Goal: Information Seeking & Learning: Learn about a topic

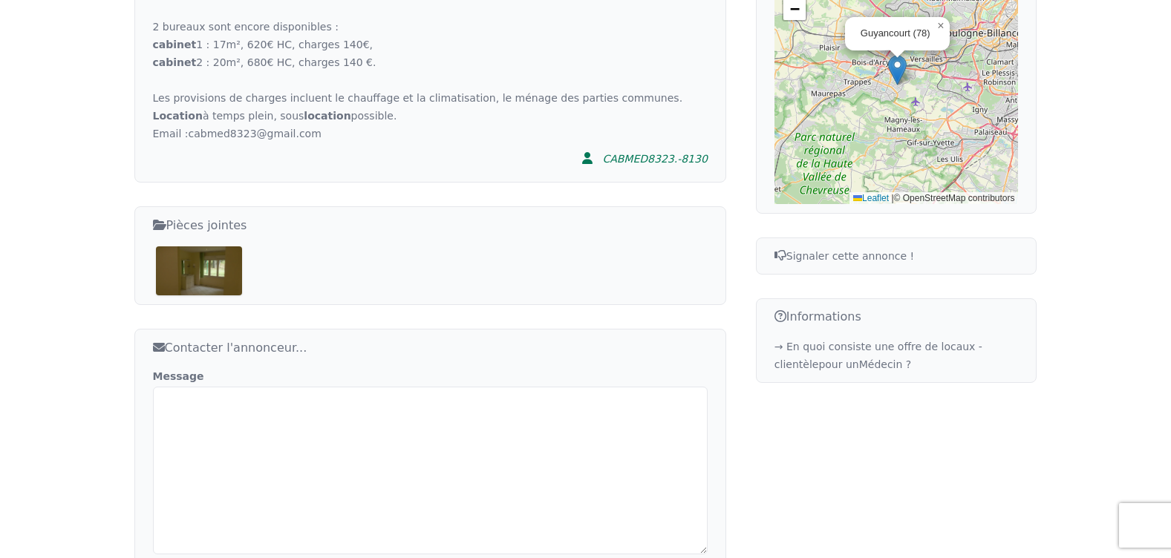
scroll to position [732, 0]
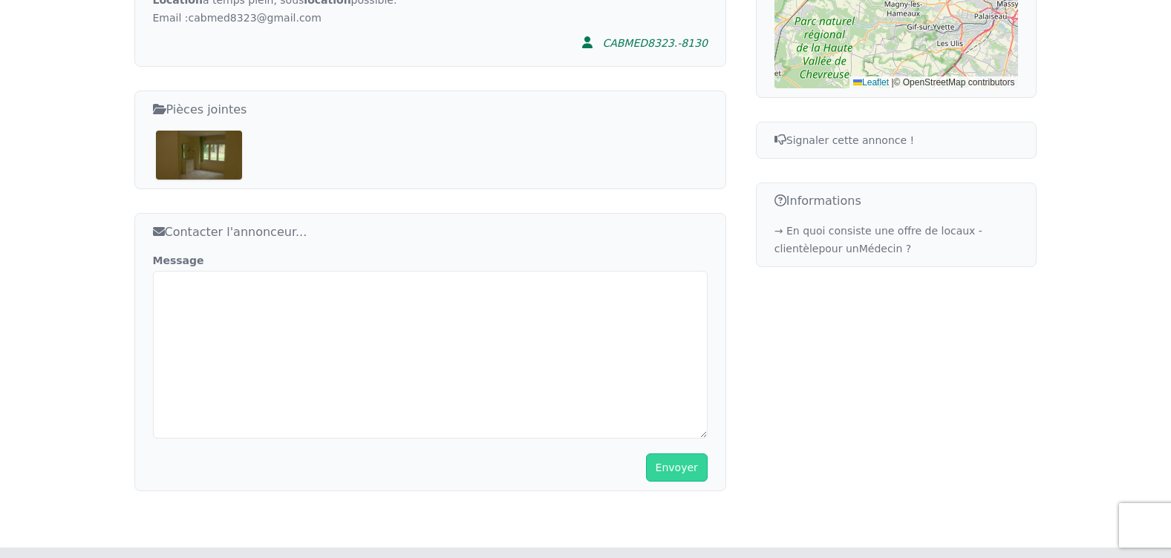
click at [226, 131] on img at bounding box center [199, 155] width 87 height 49
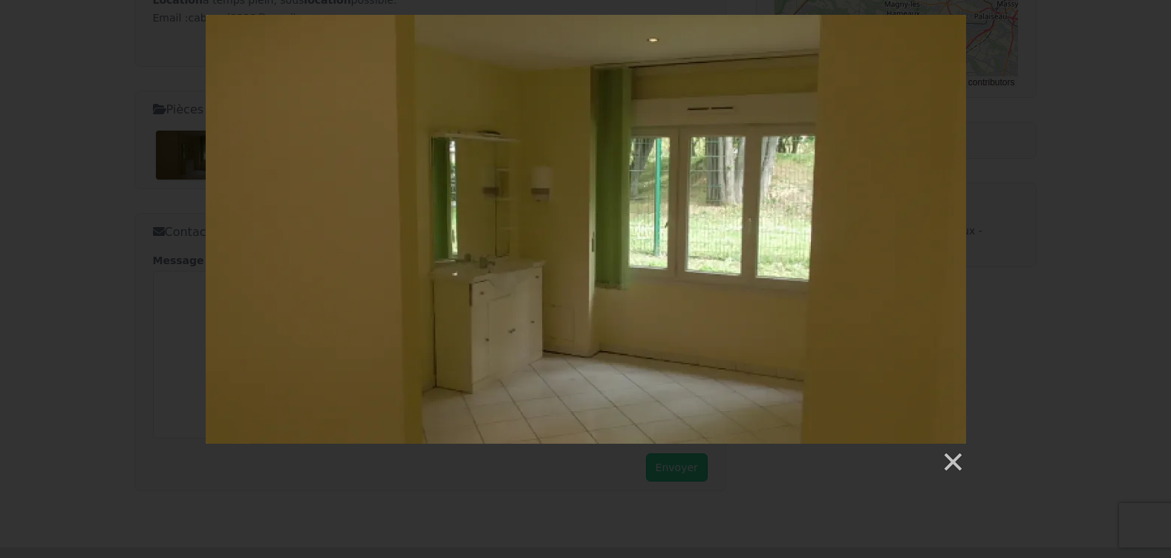
click at [747, 223] on img at bounding box center [586, 229] width 760 height 429
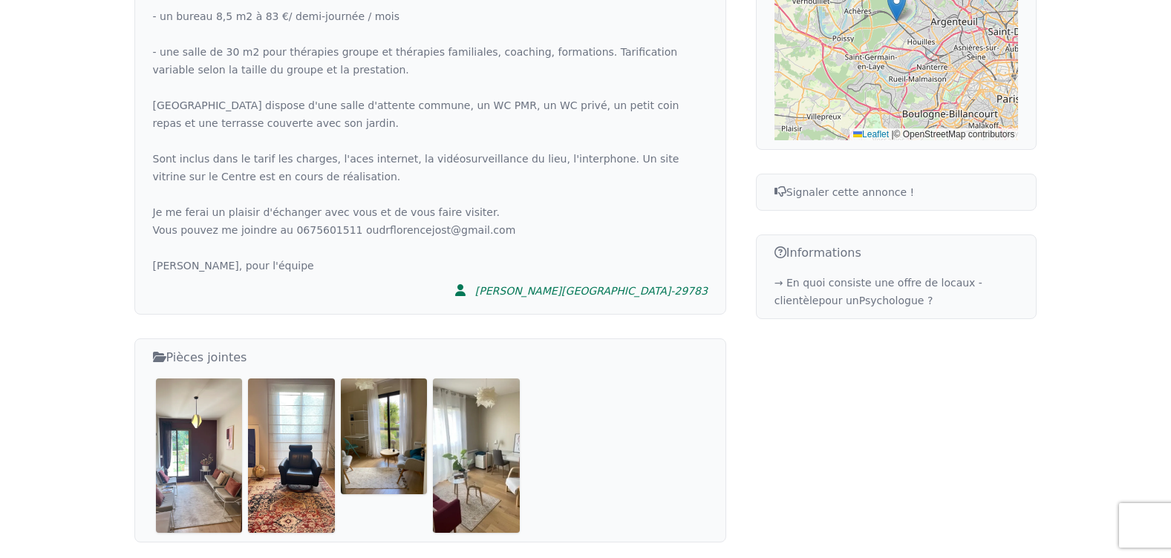
scroll to position [668, 0]
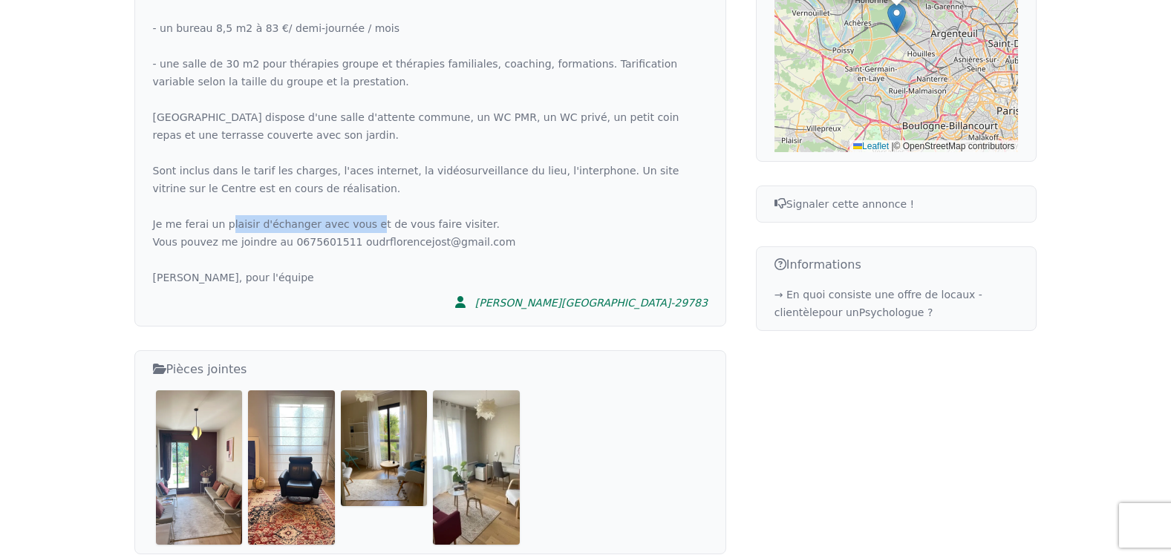
drag, startPoint x: 287, startPoint y: 188, endPoint x: 370, endPoint y: 188, distance: 83.1
click at [370, 188] on div "Le Centre de Psy chothérapies Alexandre III, situé au rez de chaussée d'un imme…" at bounding box center [430, 10] width 555 height 552
click at [373, 188] on div "Le Centre de Psy chothérapies Alexandre III, situé au rez de chaussée d'un imme…" at bounding box center [430, 10] width 555 height 552
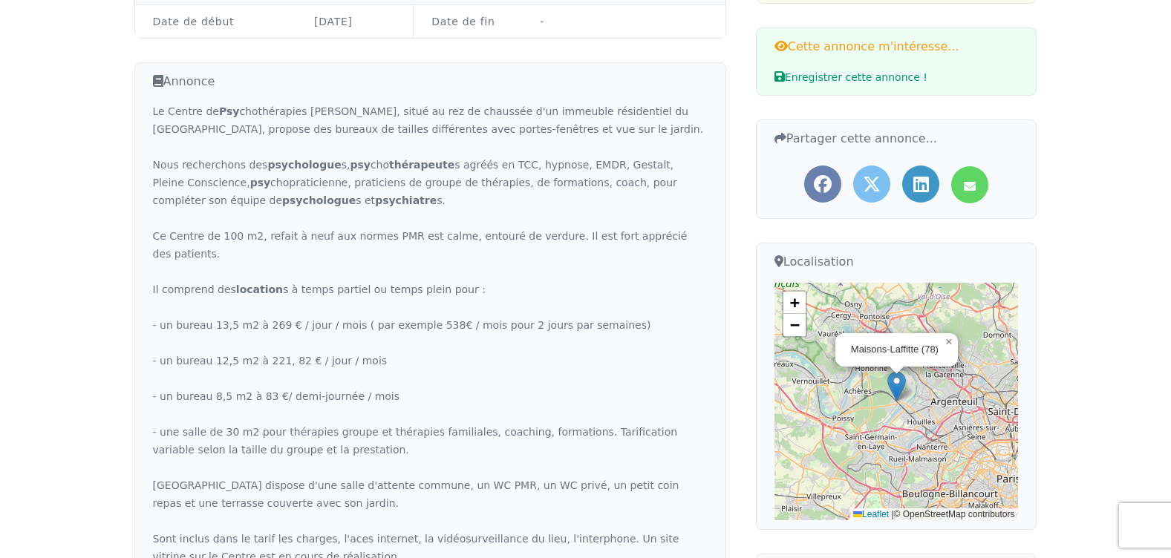
scroll to position [297, 0]
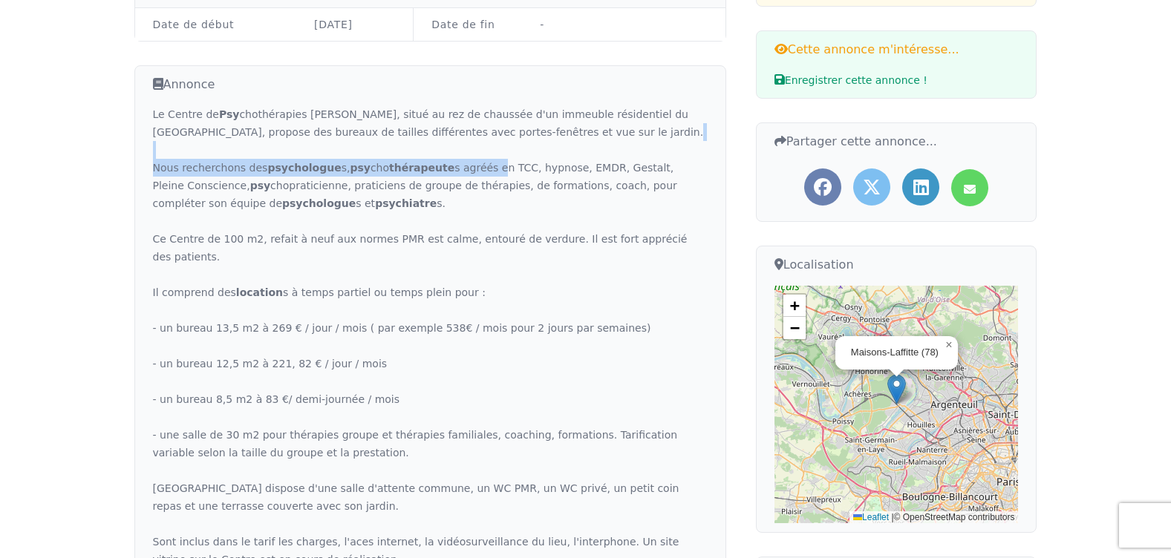
drag, startPoint x: 464, startPoint y: 141, endPoint x: 474, endPoint y: 141, distance: 10.4
click at [474, 141] on div "Le Centre de Psy chothérapies Alexandre III, situé au rez de chaussée d'un imme…" at bounding box center [430, 381] width 555 height 552
drag, startPoint x: 474, startPoint y: 141, endPoint x: 482, endPoint y: 143, distance: 7.6
click at [482, 143] on div "Le Centre de Psy chothérapies Alexandre III, situé au rez de chaussée d'un imme…" at bounding box center [430, 381] width 555 height 552
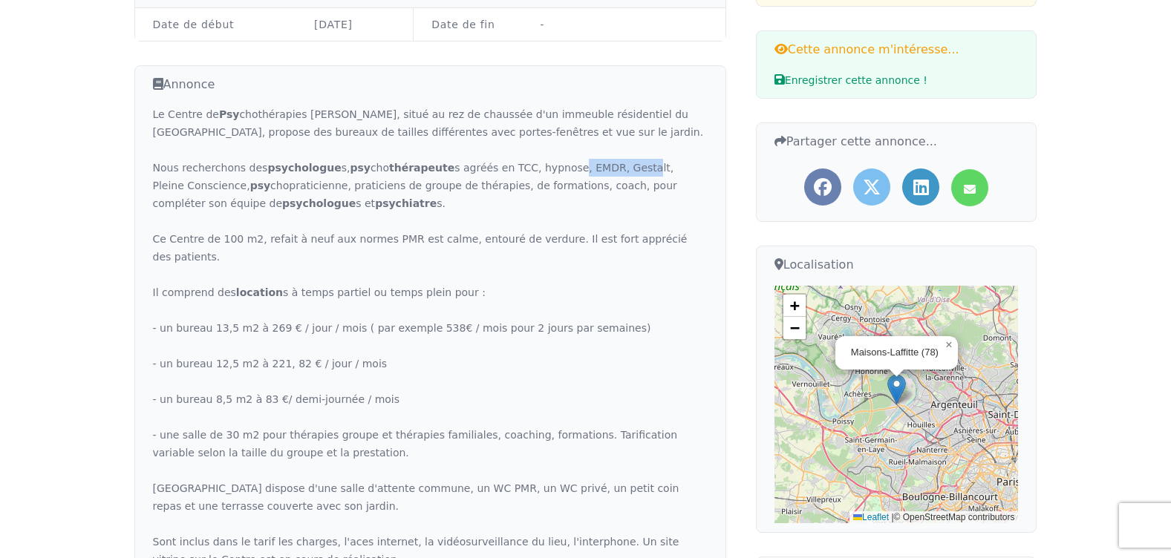
drag, startPoint x: 562, startPoint y: 146, endPoint x: 604, endPoint y: 146, distance: 41.6
click at [604, 146] on div "Le Centre de Psy chothérapies Alexandre III, situé au rez de chaussée d'un imme…" at bounding box center [430, 381] width 555 height 552
drag, startPoint x: 604, startPoint y: 146, endPoint x: 617, endPoint y: 146, distance: 13.4
click at [617, 146] on div "Le Centre de Psy chothérapies Alexandre III, situé au rez de chaussée d'un imme…" at bounding box center [430, 381] width 555 height 552
drag, startPoint x: 215, startPoint y: 167, endPoint x: 364, endPoint y: 166, distance: 149.2
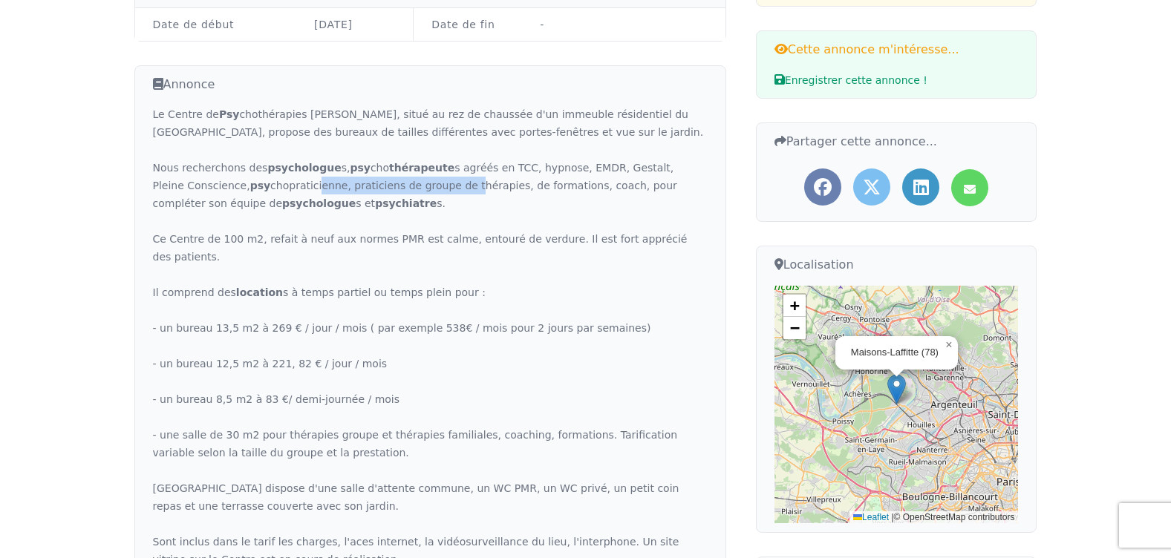
click at [364, 166] on div "Le Centre de Psy chothérapies Alexandre III, situé au rez de chaussée d'un imme…" at bounding box center [430, 381] width 555 height 552
drag, startPoint x: 364, startPoint y: 166, endPoint x: 396, endPoint y: 166, distance: 31.2
click at [396, 166] on div "Le Centre de Psy chothérapies Alexandre III, situé au rez de chaussée d'un imme…" at bounding box center [430, 381] width 555 height 552
drag, startPoint x: 396, startPoint y: 166, endPoint x: 509, endPoint y: 166, distance: 113.6
click at [509, 166] on div "Le Centre de Psy chothérapies Alexandre III, situé au rez de chaussée d'un imme…" at bounding box center [430, 381] width 555 height 552
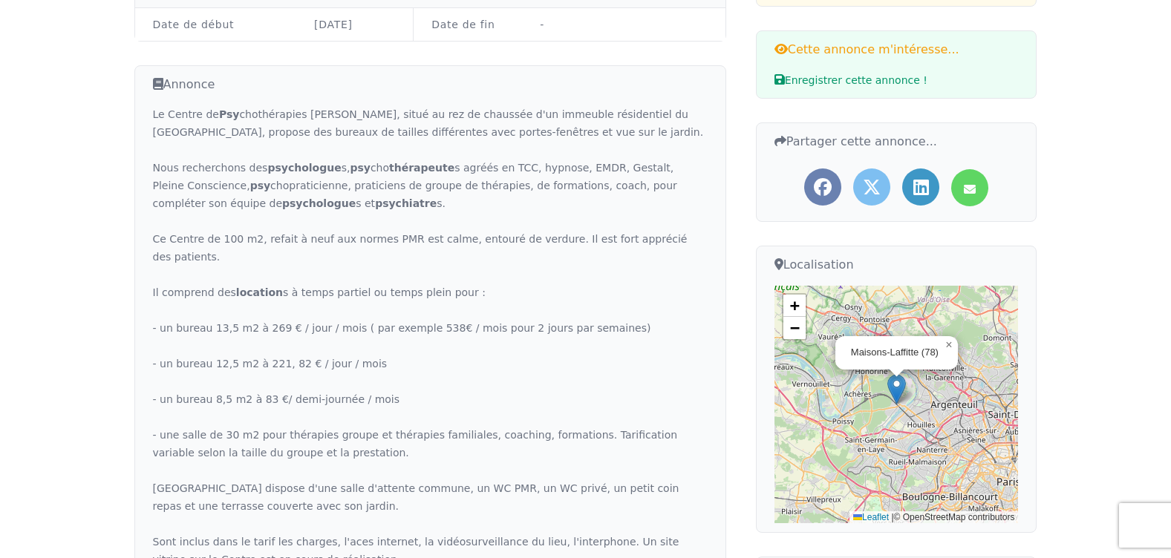
drag, startPoint x: 509, startPoint y: 166, endPoint x: 543, endPoint y: 166, distance: 34.1
click at [543, 166] on div "Le Centre de Psy chothérapies Alexandre III, situé au rez de chaussée d'un imme…" at bounding box center [430, 381] width 555 height 552
drag, startPoint x: 415, startPoint y: 171, endPoint x: 512, endPoint y: 171, distance: 97.2
click at [512, 171] on div "Le Centre de Psy chothérapies Alexandre III, situé au rez de chaussée d'un imme…" at bounding box center [430, 381] width 555 height 552
click at [516, 170] on div "Le Centre de Psy chothérapies Alexandre III, situé au rez de chaussée d'un imme…" at bounding box center [430, 381] width 555 height 552
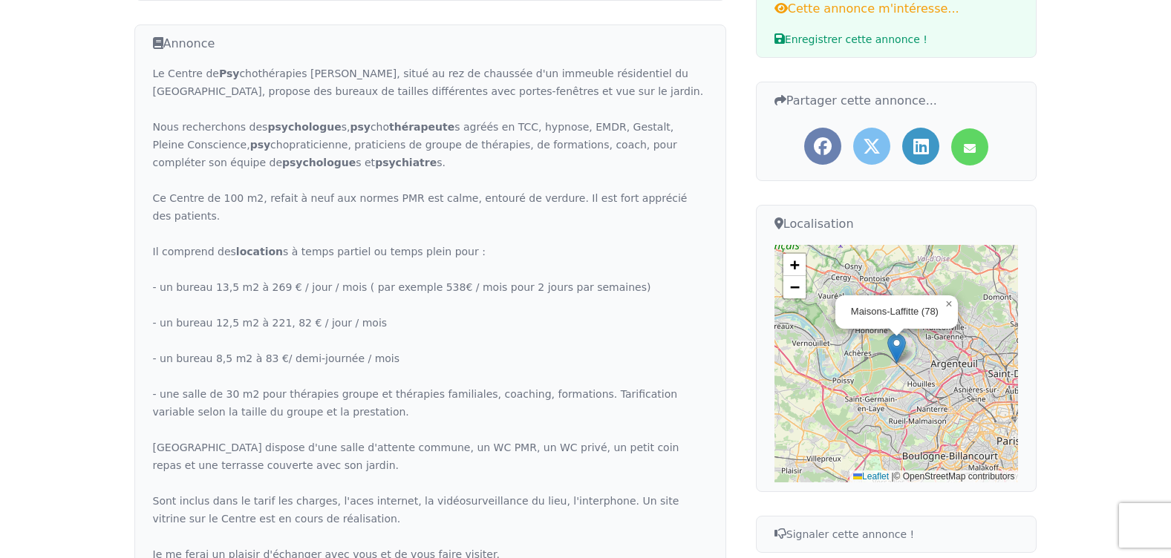
scroll to position [371, 0]
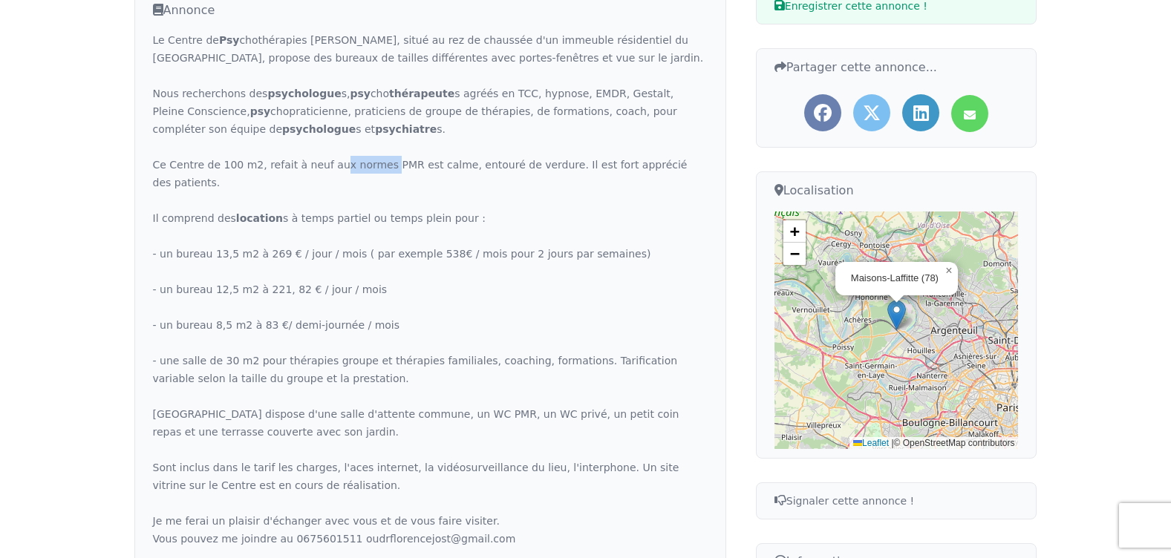
drag, startPoint x: 370, startPoint y: 146, endPoint x: 400, endPoint y: 146, distance: 29.7
click at [400, 146] on div "Le Centre de Psy chothérapies Alexandre III, situé au rez de chaussée d'un imme…" at bounding box center [430, 307] width 555 height 552
drag, startPoint x: 400, startPoint y: 146, endPoint x: 428, endPoint y: 146, distance: 27.5
click at [413, 146] on div "Le Centre de Psy chothérapies Alexandre III, situé au rez de chaussée d'un imme…" at bounding box center [430, 307] width 555 height 552
drag, startPoint x: 382, startPoint y: 180, endPoint x: 399, endPoint y: 183, distance: 18.1
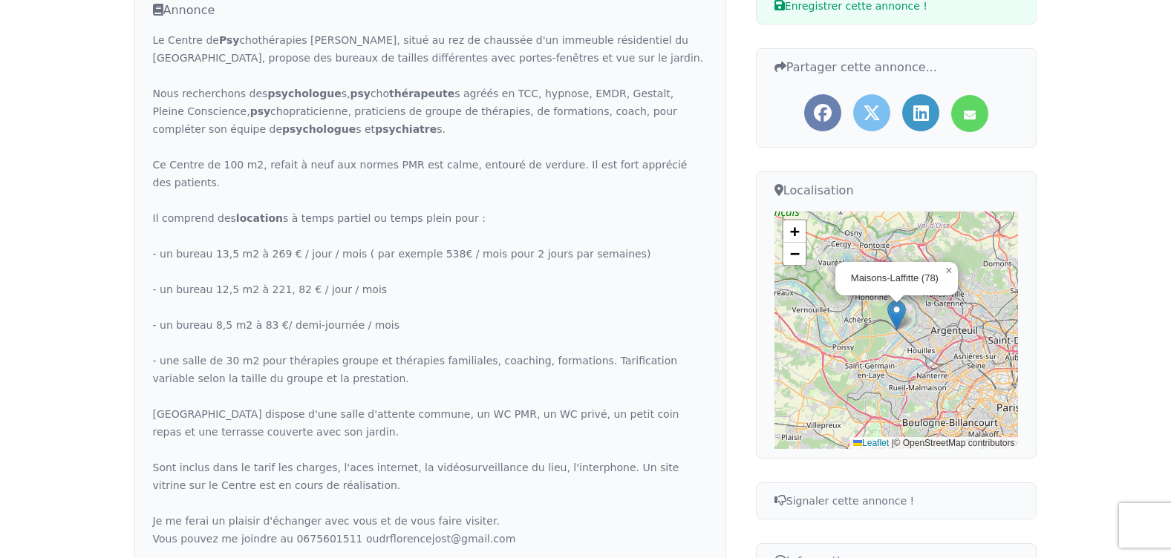
click at [382, 180] on div "Le Centre de Psy chothérapies Alexandre III, situé au rez de chaussée d'un imme…" at bounding box center [430, 307] width 555 height 552
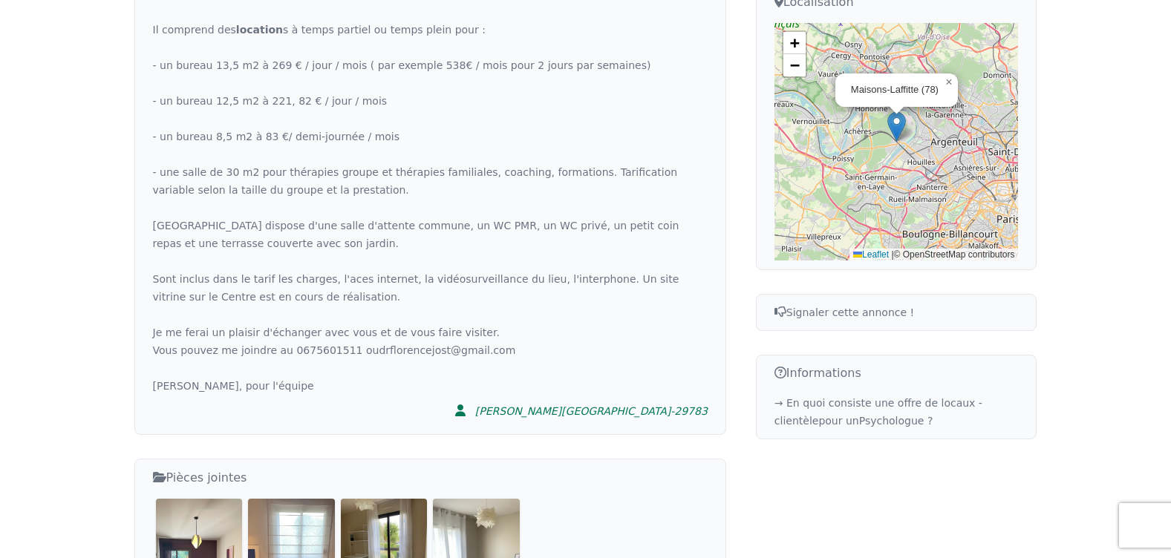
scroll to position [594, 0]
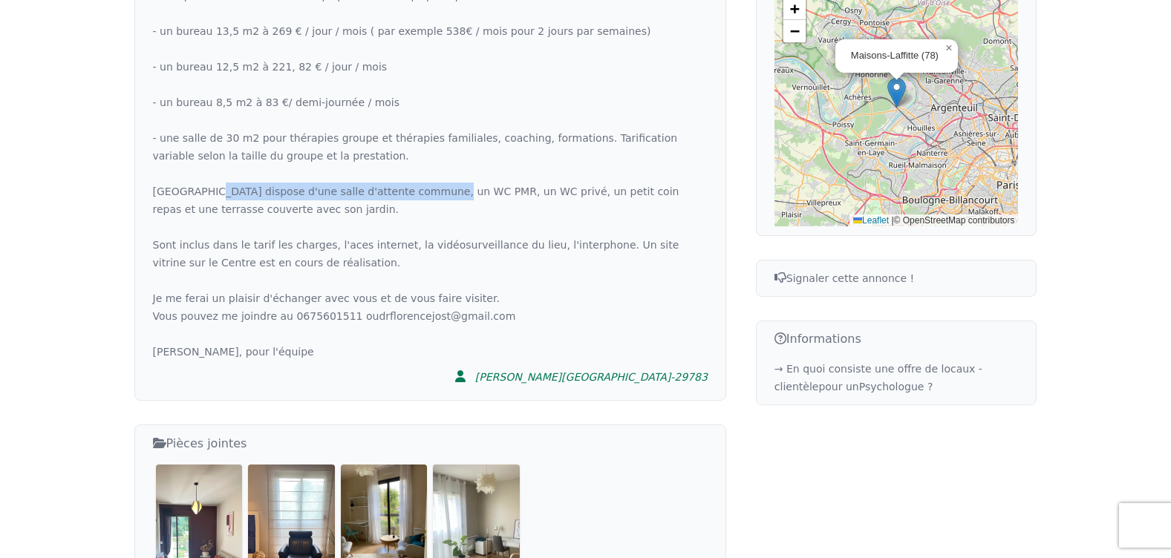
drag, startPoint x: 206, startPoint y: 152, endPoint x: 464, endPoint y: 151, distance: 258.3
click at [464, 151] on div "Le Centre de Psy chothérapies Alexandre III, situé au rez de chaussée d'un imme…" at bounding box center [430, 84] width 555 height 552
drag, startPoint x: 464, startPoint y: 151, endPoint x: 526, endPoint y: 148, distance: 62.4
click at [526, 148] on div "Le Centre de Psy chothérapies Alexandre III, situé au rez de chaussée d'un imme…" at bounding box center [430, 84] width 555 height 552
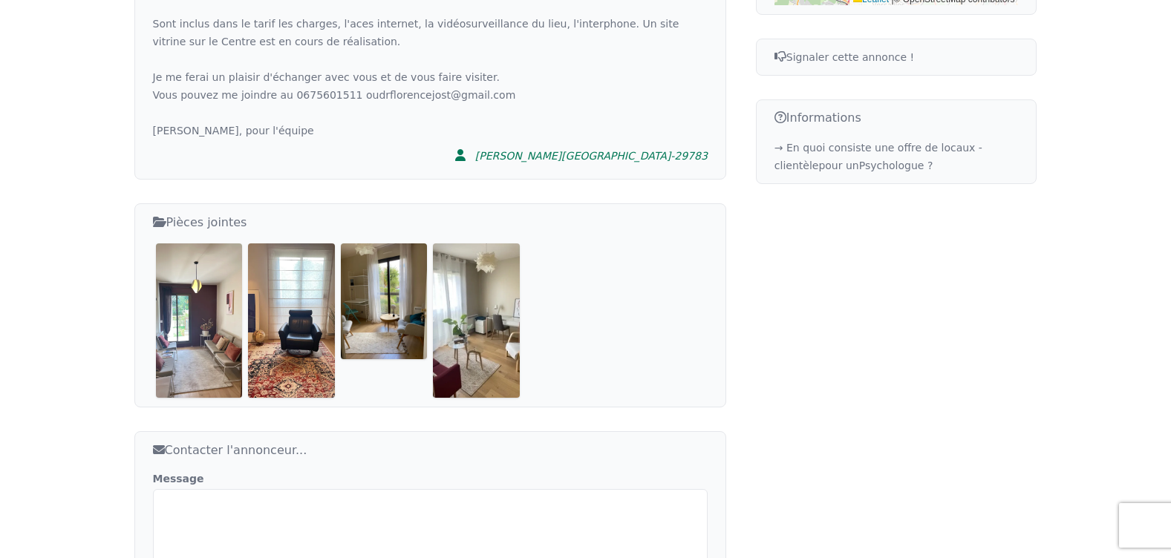
scroll to position [817, 0]
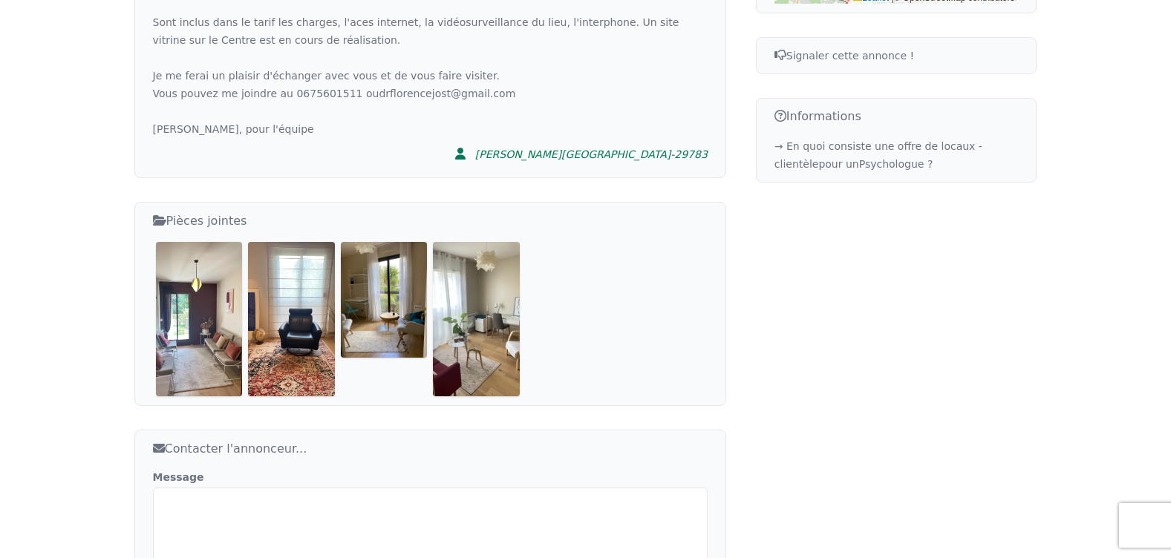
click at [202, 251] on img at bounding box center [199, 319] width 87 height 154
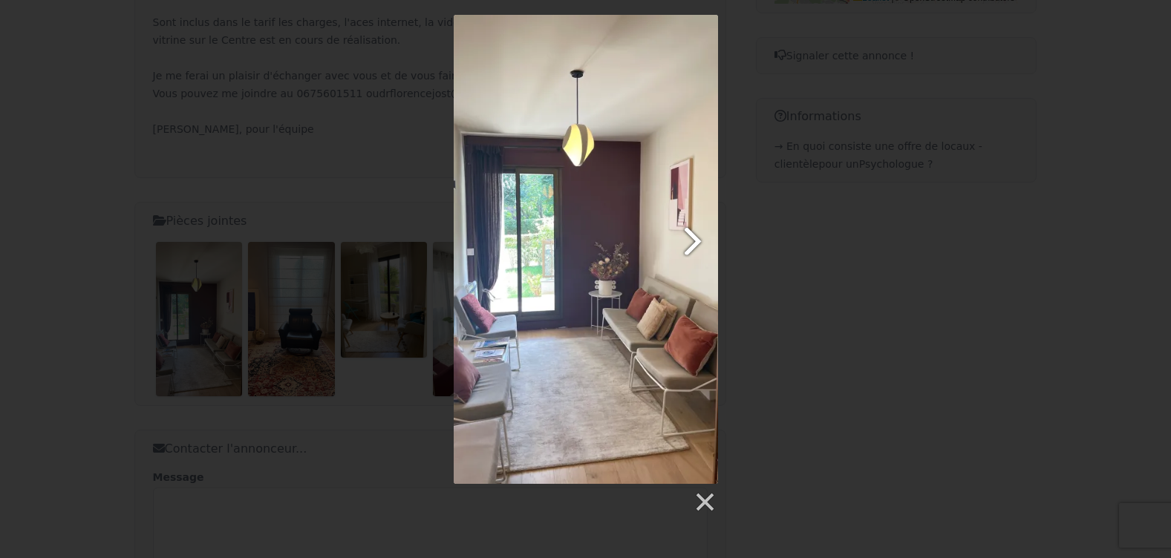
click at [694, 252] on link at bounding box center [633, 249] width 169 height 469
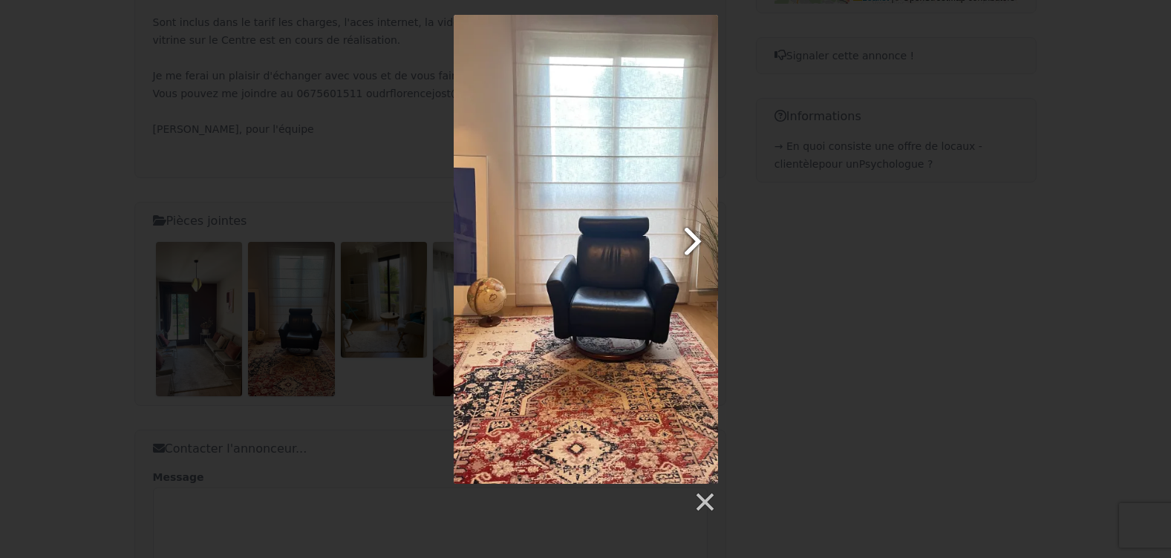
click at [694, 252] on link at bounding box center [633, 249] width 169 height 469
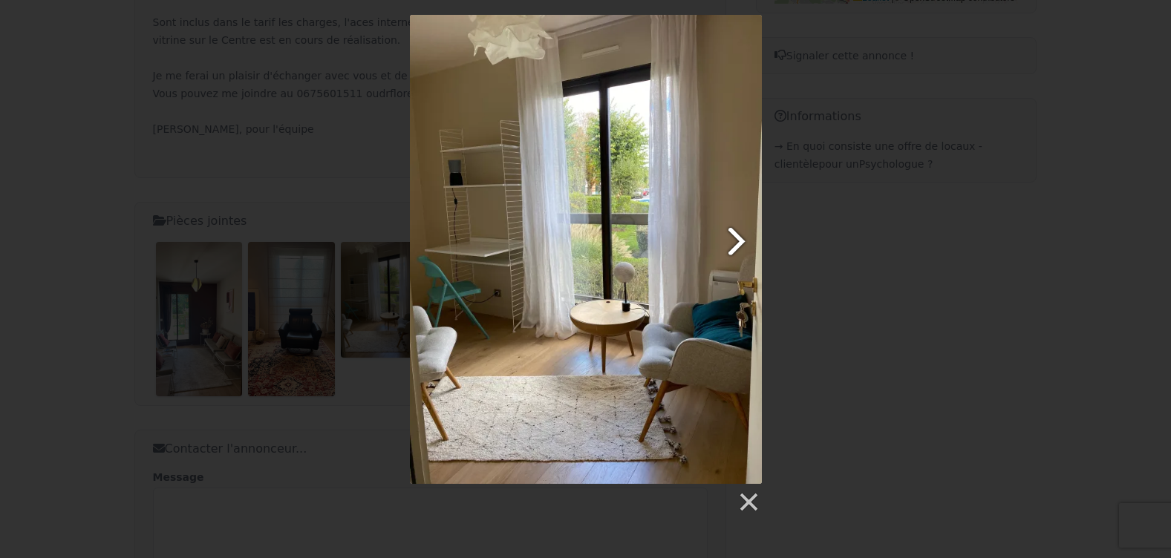
click at [727, 238] on link at bounding box center [648, 249] width 225 height 469
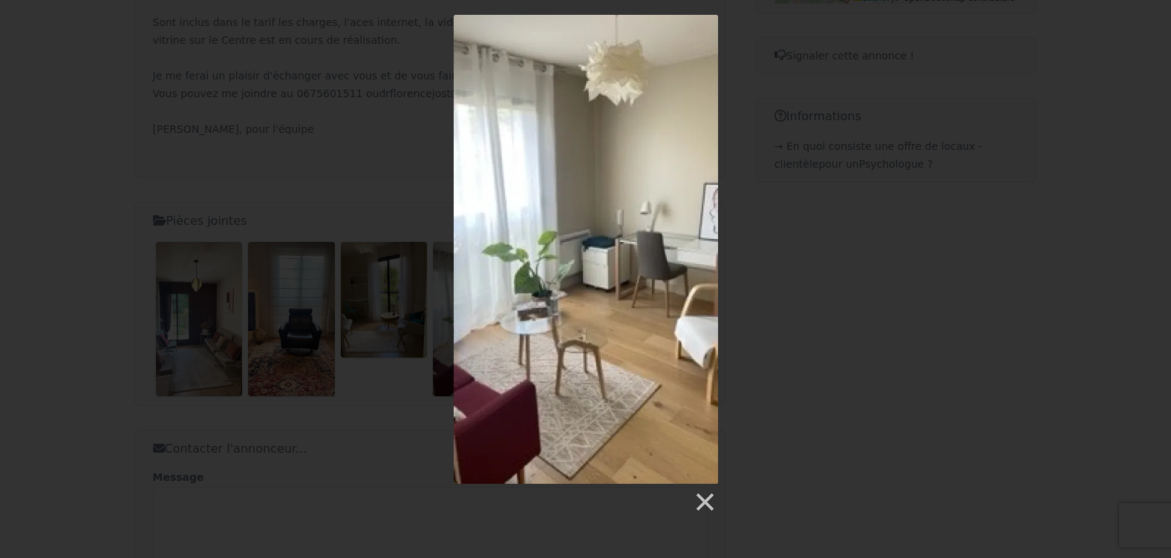
click at [1103, 102] on div at bounding box center [585, 264] width 1171 height 499
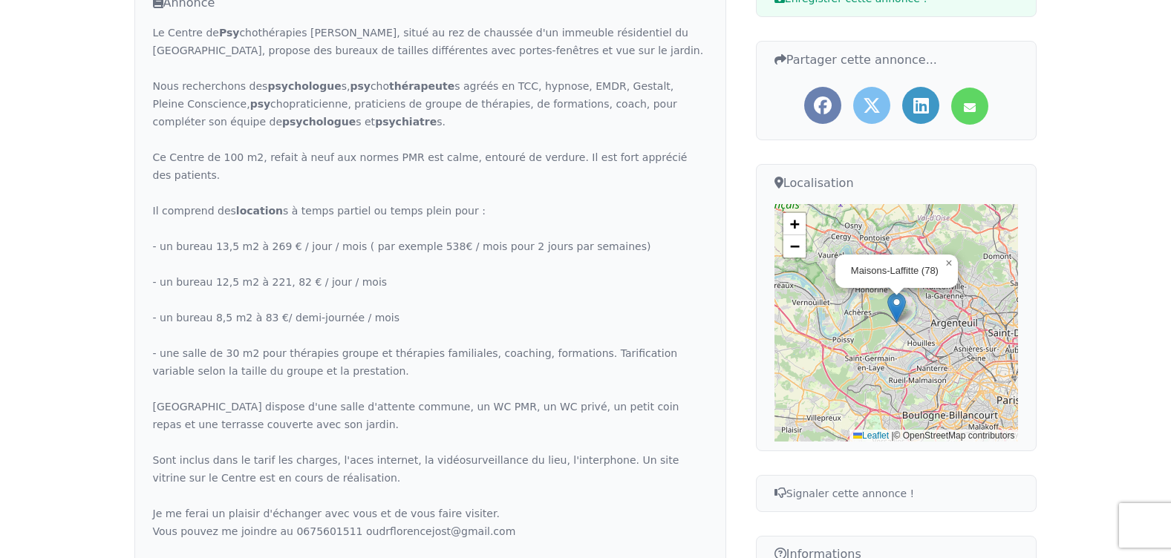
scroll to position [405, 0]
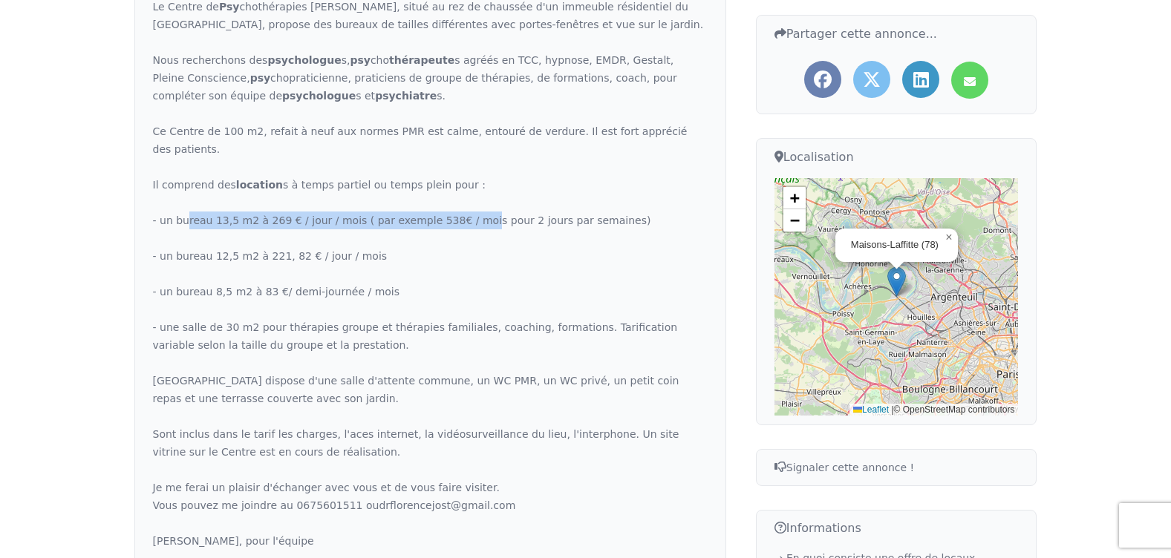
drag, startPoint x: 197, startPoint y: 181, endPoint x: 459, endPoint y: 181, distance: 261.3
click at [459, 181] on div "Le Centre de Psy chothérapies Alexandre III, situé au rez de chaussée d'un imme…" at bounding box center [430, 274] width 555 height 552
drag, startPoint x: 459, startPoint y: 181, endPoint x: 442, endPoint y: 184, distance: 16.6
click at [442, 184] on div "Le Centre de Psy chothérapies Alexandre III, situé au rez de chaussée d'un imme…" at bounding box center [430, 274] width 555 height 552
drag, startPoint x: 421, startPoint y: 183, endPoint x: 428, endPoint y: 181, distance: 7.6
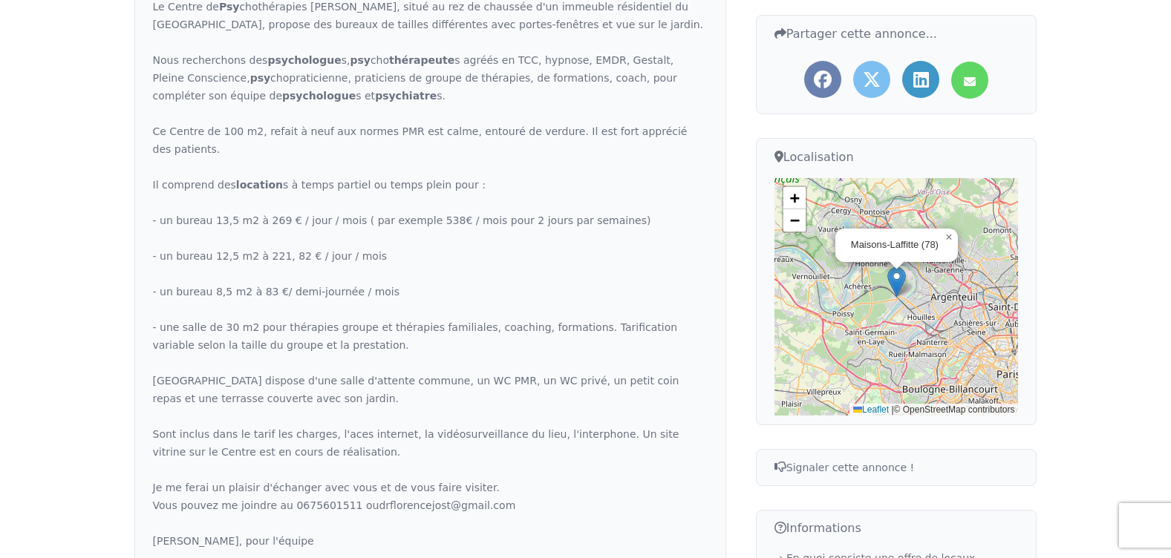
click at [423, 182] on div "Le Centre de Psy chothérapies Alexandre III, situé au rez de chaussée d'un imme…" at bounding box center [430, 274] width 555 height 552
click at [447, 179] on div "Le Centre de Psy chothérapies Alexandre III, situé au rez de chaussée d'un imme…" at bounding box center [430, 274] width 555 height 552
drag, startPoint x: 447, startPoint y: 179, endPoint x: 491, endPoint y: 179, distance: 44.5
click at [491, 179] on div "Le Centre de Psy chothérapies Alexandre III, situé au rez de chaussée d'un imme…" at bounding box center [430, 274] width 555 height 552
drag, startPoint x: 531, startPoint y: 181, endPoint x: 552, endPoint y: 184, distance: 21.7
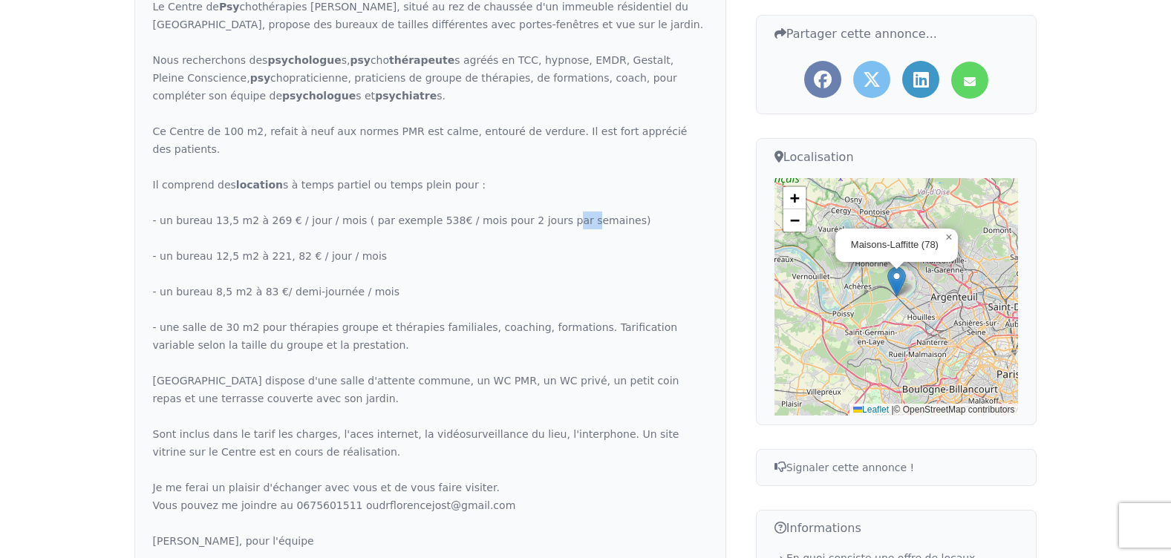
click at [552, 184] on div "Le Centre de Psy chothérapies Alexandre III, situé au rez de chaussée d'un imme…" at bounding box center [430, 274] width 555 height 552
drag, startPoint x: 552, startPoint y: 184, endPoint x: 544, endPoint y: 185, distance: 8.2
click at [544, 185] on div "Le Centre de Psy chothérapies Alexandre III, situé au rez de chaussée d'un imme…" at bounding box center [430, 274] width 555 height 552
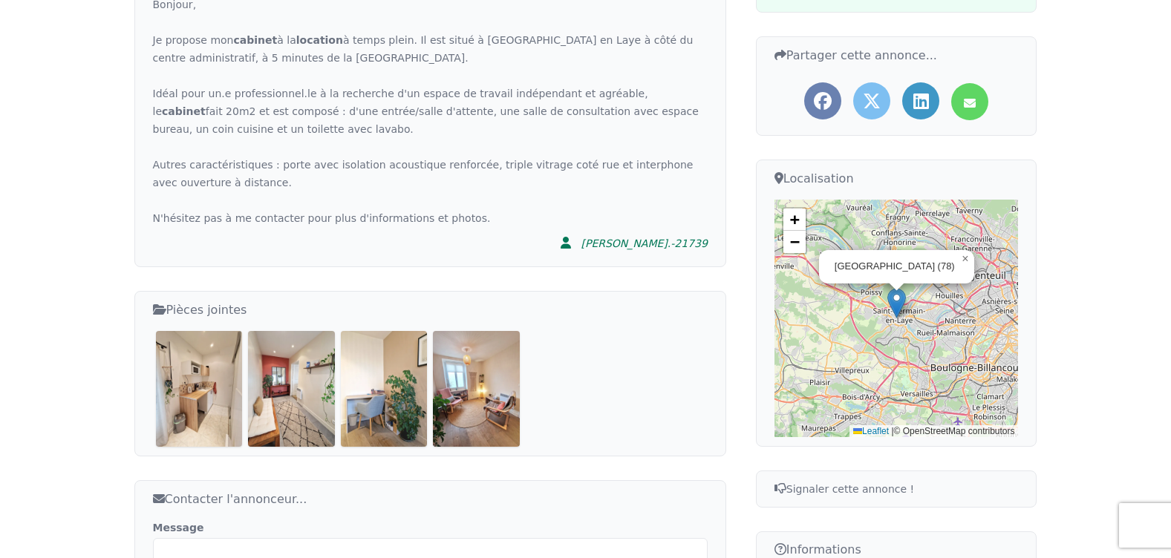
scroll to position [520, 0]
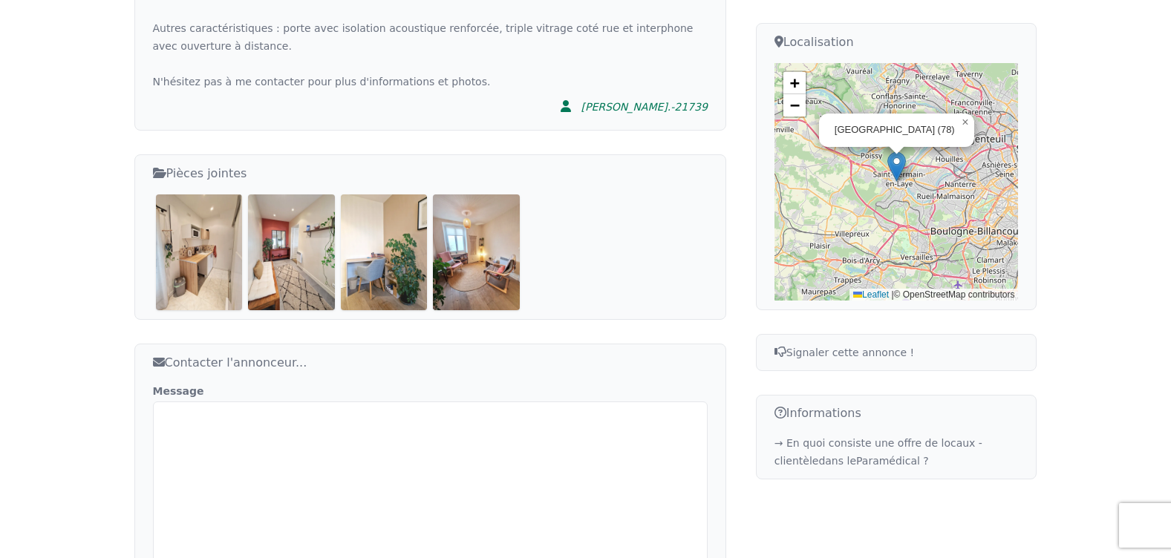
click at [230, 260] on img at bounding box center [199, 251] width 87 height 115
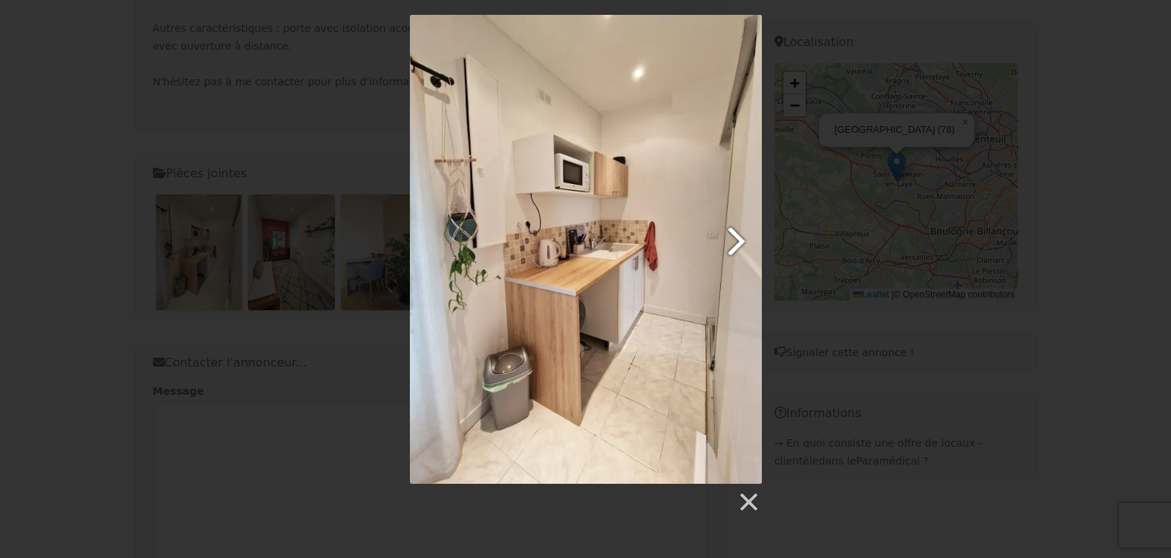
click at [740, 241] on link at bounding box center [648, 249] width 225 height 469
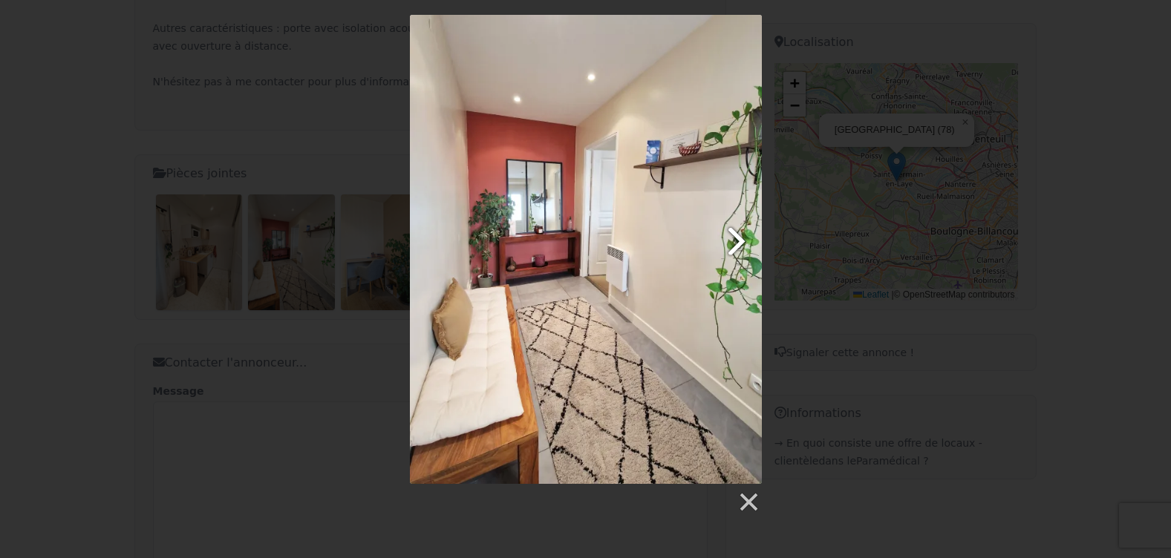
click at [740, 241] on link at bounding box center [648, 249] width 225 height 469
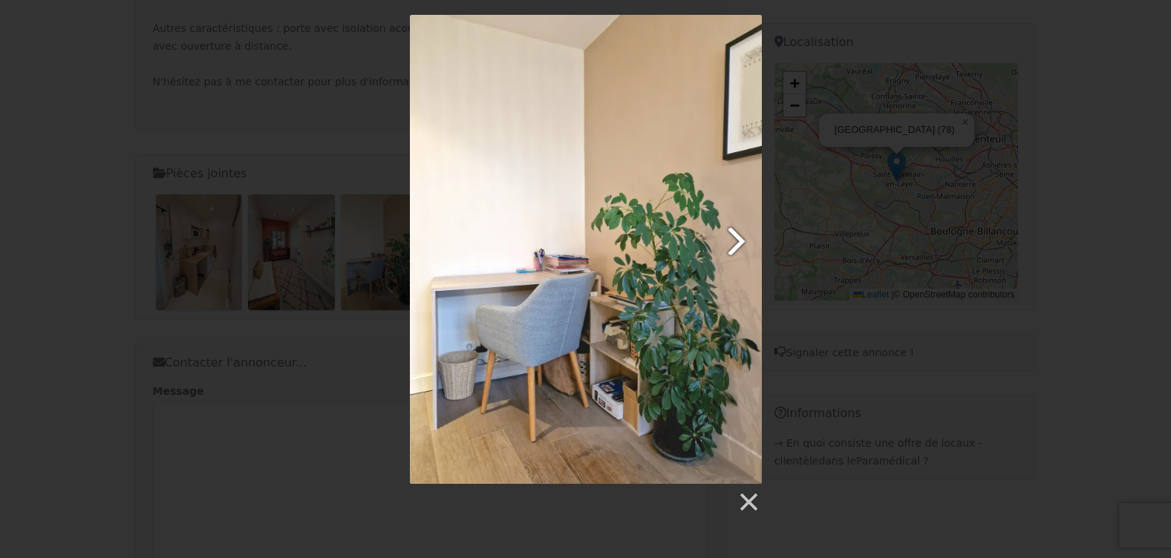
click at [740, 241] on link at bounding box center [648, 249] width 225 height 469
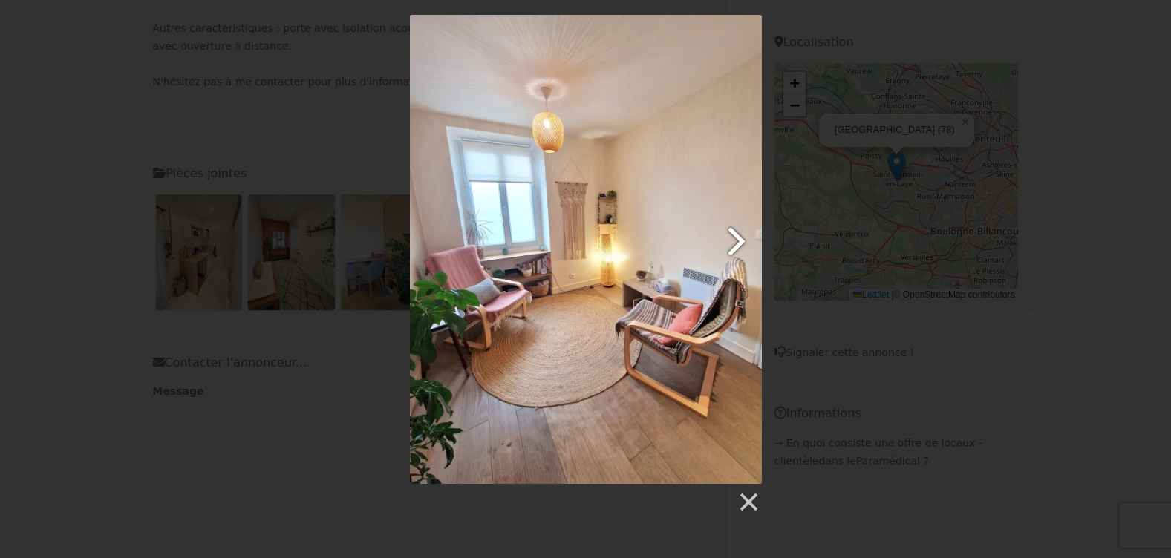
click at [740, 241] on link at bounding box center [648, 249] width 225 height 469
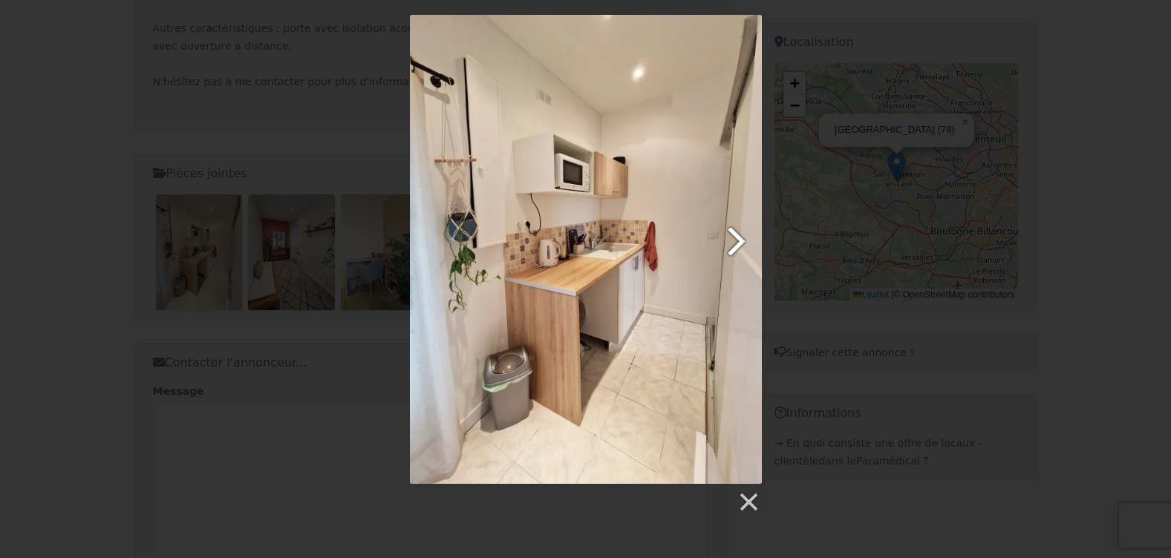
click at [740, 241] on link at bounding box center [648, 249] width 225 height 469
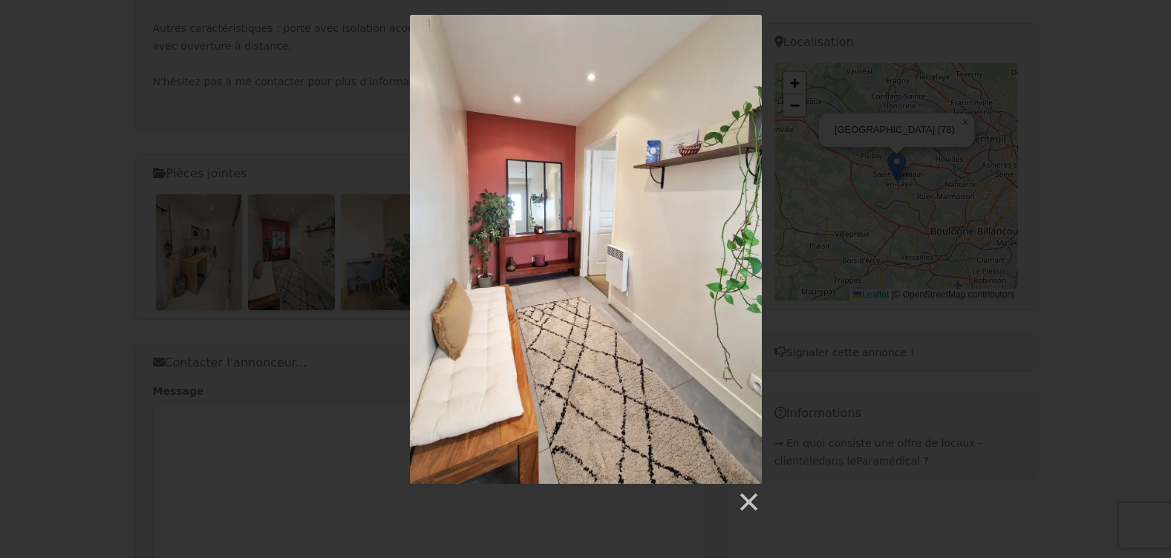
click at [856, 111] on div at bounding box center [585, 264] width 1171 height 499
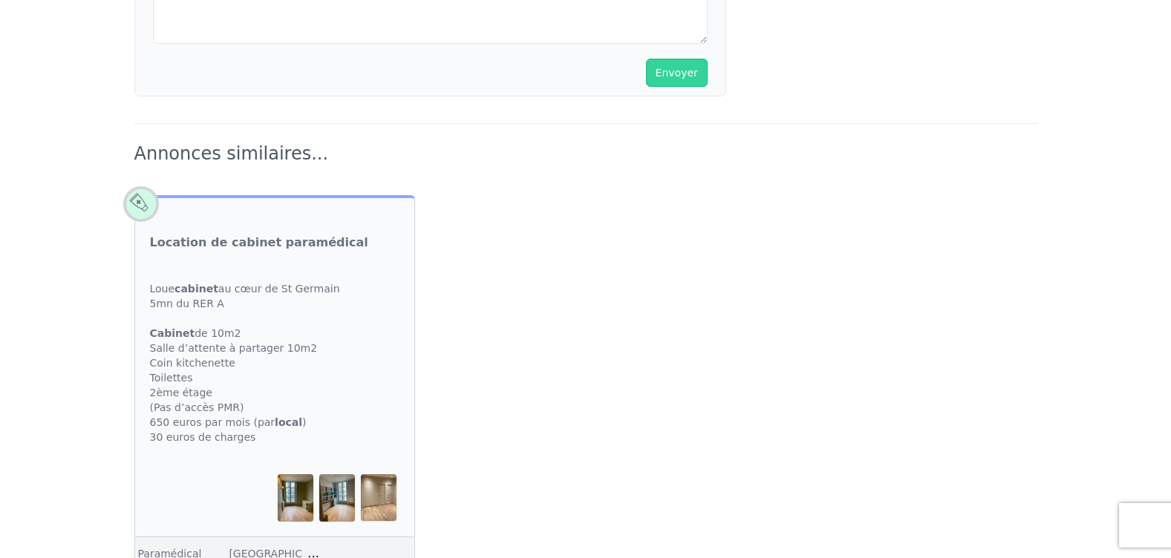
scroll to position [1188, 0]
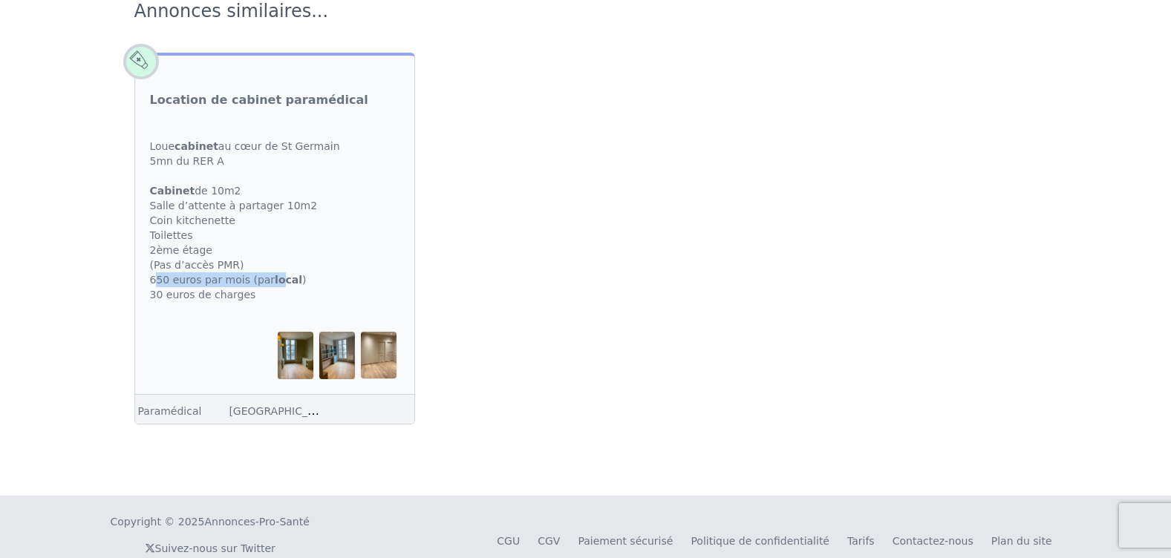
drag, startPoint x: 156, startPoint y: 271, endPoint x: 268, endPoint y: 275, distance: 112.2
click at [268, 275] on div "Loue cabinet au cœur de St Germain 5mn du RER A Cabinet de 10m2 Salle d’attente…" at bounding box center [275, 220] width 280 height 193
drag, startPoint x: 268, startPoint y: 275, endPoint x: 226, endPoint y: 275, distance: 41.6
click at [226, 275] on div "Loue cabinet au cœur de St Germain 5mn du RER A Cabinet de 10m2 Salle d’attente…" at bounding box center [275, 220] width 280 height 193
drag, startPoint x: 243, startPoint y: 275, endPoint x: 275, endPoint y: 279, distance: 33.0
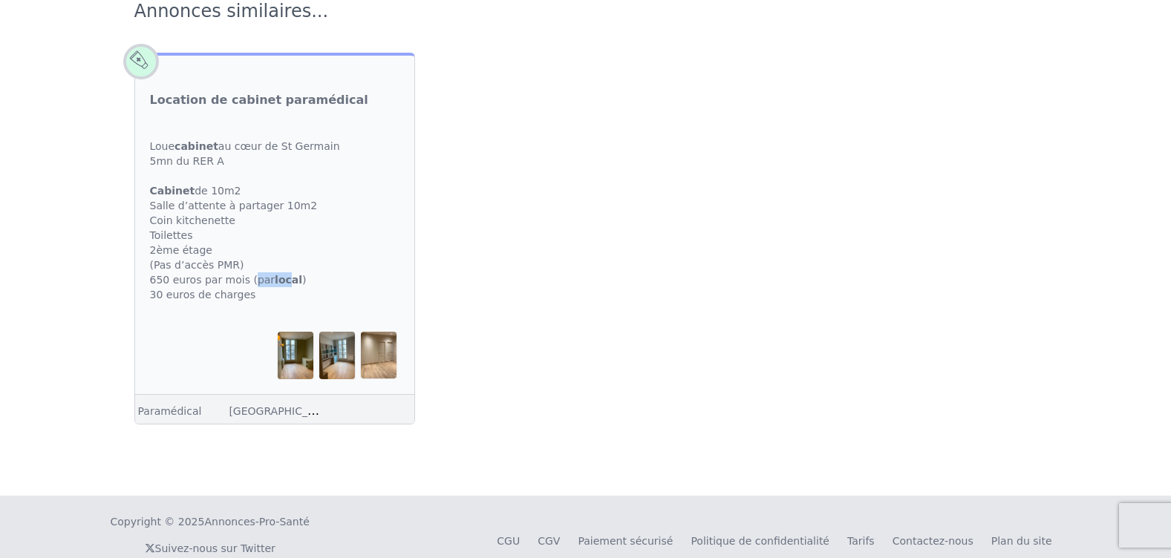
click at [275, 279] on div "Loue cabinet au cœur de St Germain 5mn du RER A Cabinet de 10m2 Salle d’attente…" at bounding box center [275, 220] width 280 height 193
click at [275, 281] on strong "local" at bounding box center [288, 280] width 27 height 12
drag, startPoint x: 256, startPoint y: 292, endPoint x: 147, endPoint y: 284, distance: 109.5
click at [147, 284] on div "Loue cabinet au cœur de St Germain 5mn du RER A Cabinet de 10m2 Salle d’attente…" at bounding box center [275, 220] width 280 height 193
click at [146, 281] on div "Loue cabinet au cœur de St Germain 5mn du RER A Cabinet de 10m2 Salle d’attente…" at bounding box center [275, 220] width 280 height 193
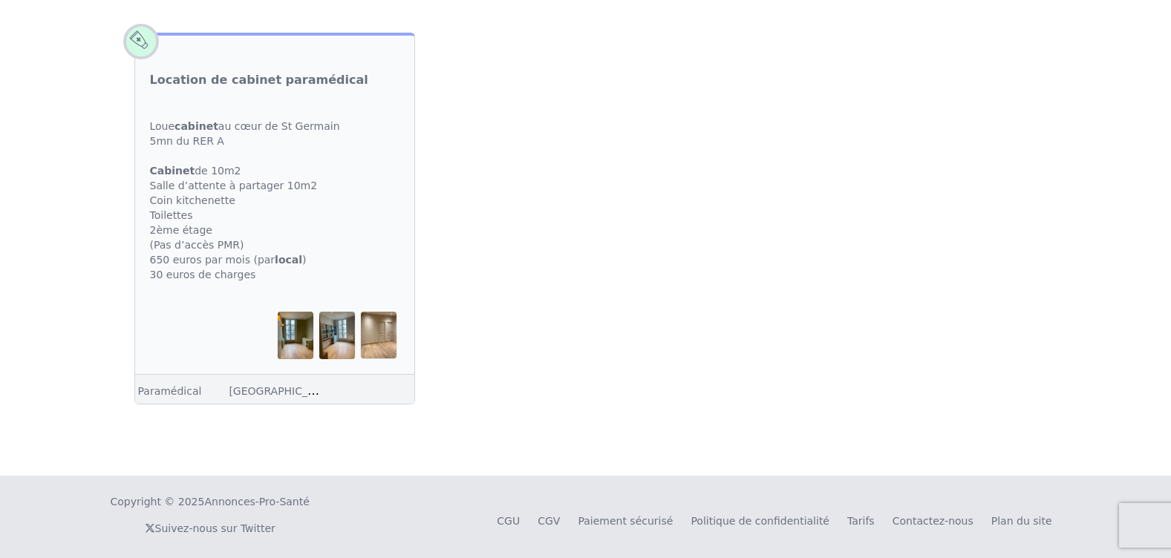
scroll to position [1213, 0]
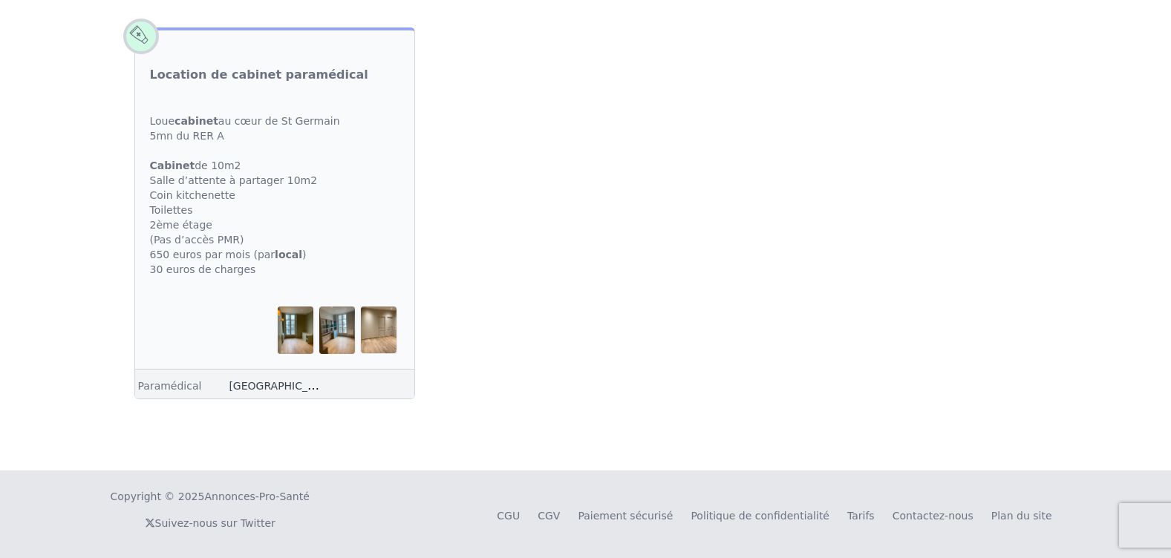
click at [266, 384] on link "Saint-Germain-en-Laye (78)" at bounding box center [296, 386] width 134 height 14
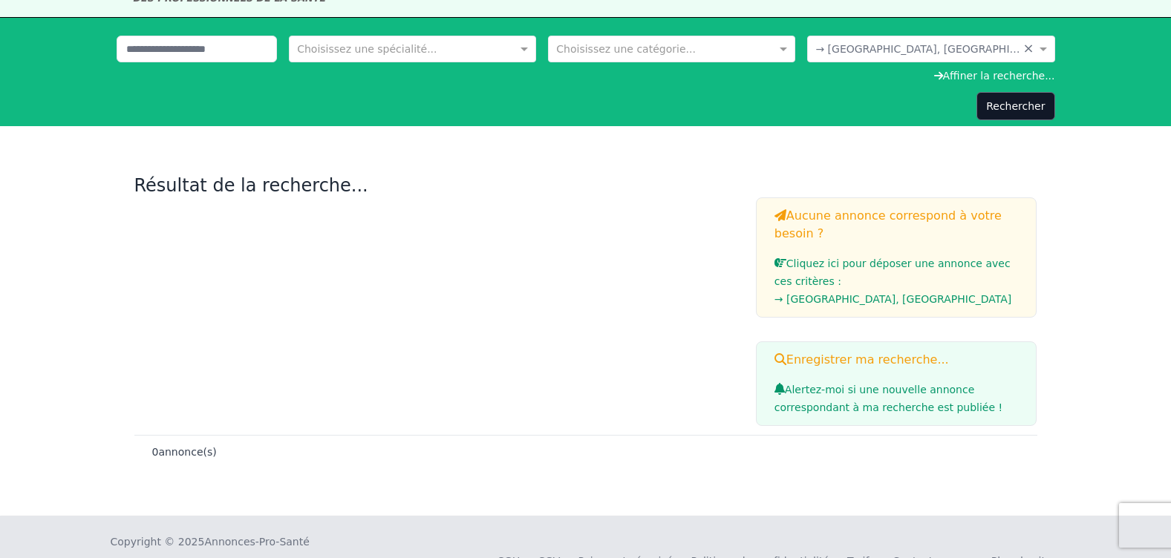
scroll to position [112, 0]
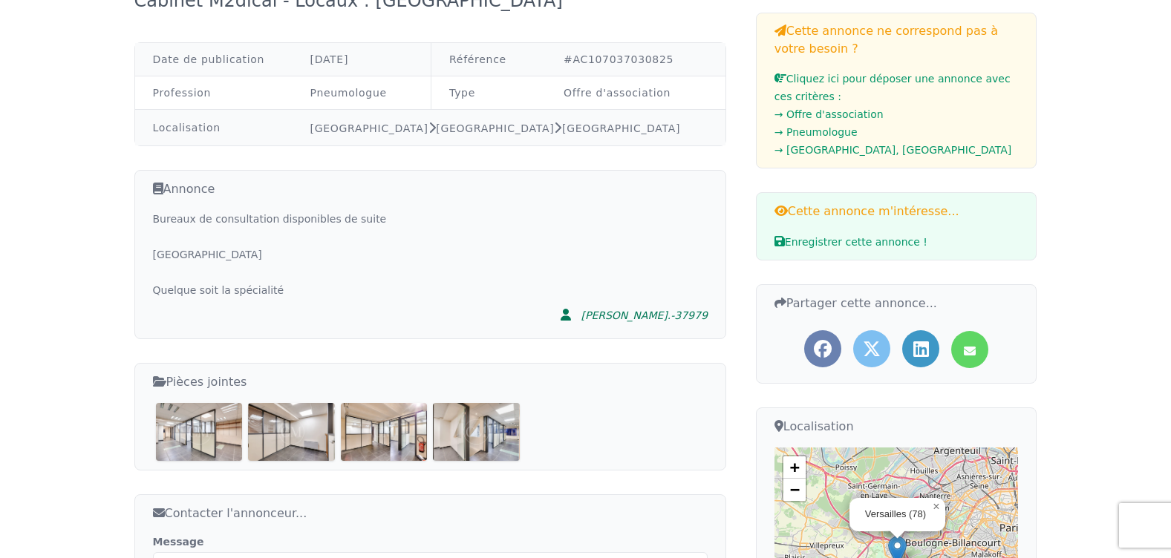
scroll to position [371, 0]
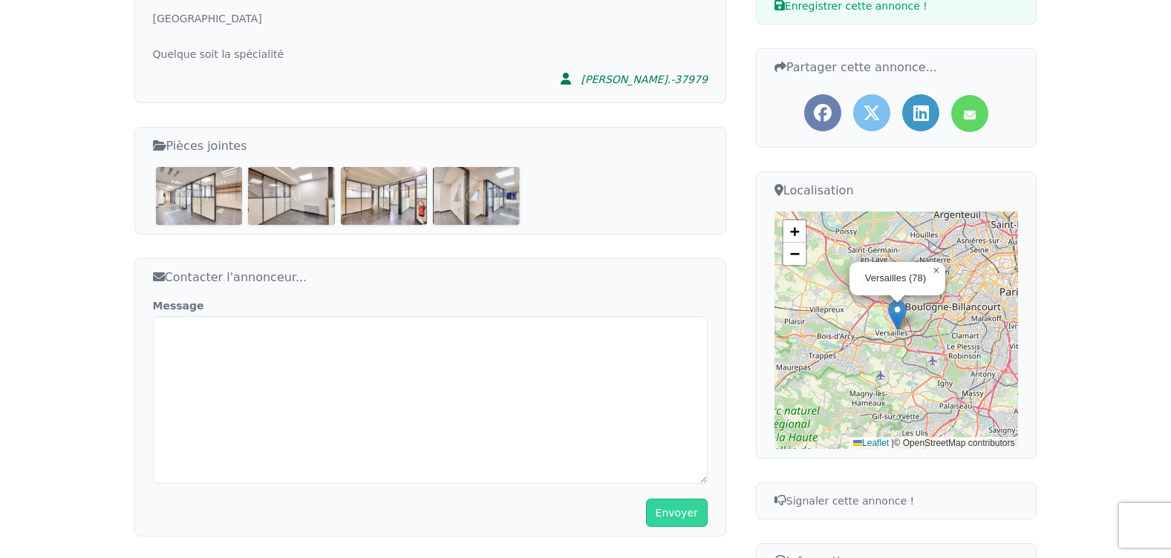
click at [217, 194] on img at bounding box center [199, 196] width 87 height 58
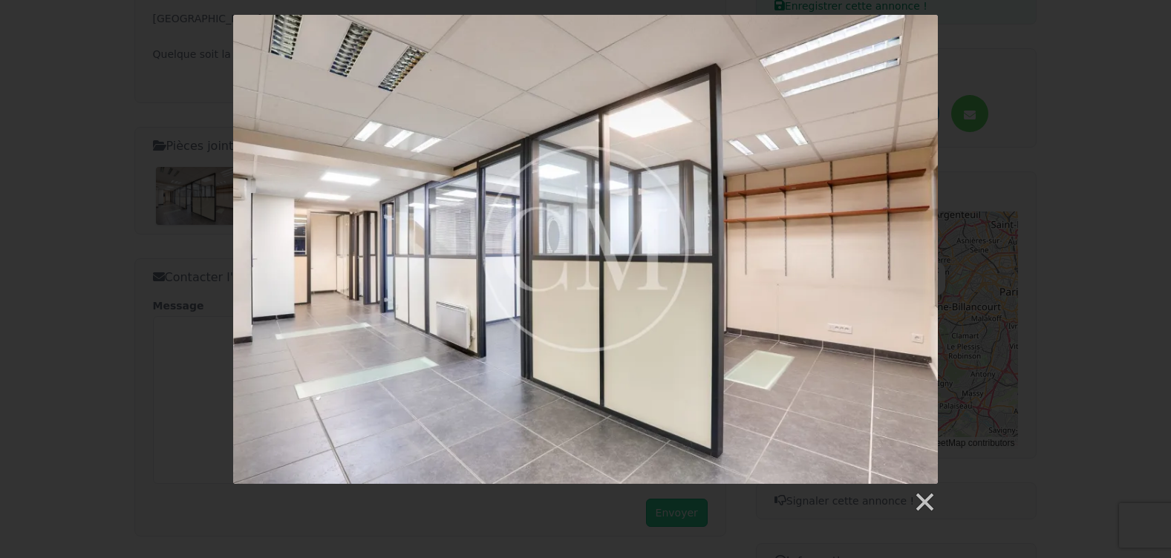
click at [912, 230] on link at bounding box center [712, 249] width 451 height 469
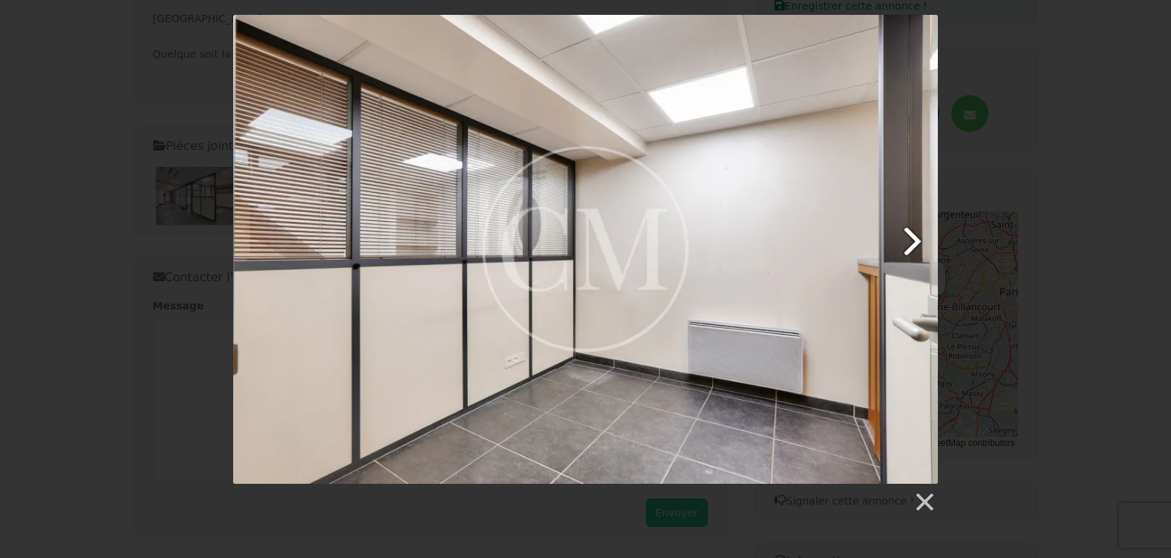
click at [912, 233] on link at bounding box center [712, 249] width 451 height 469
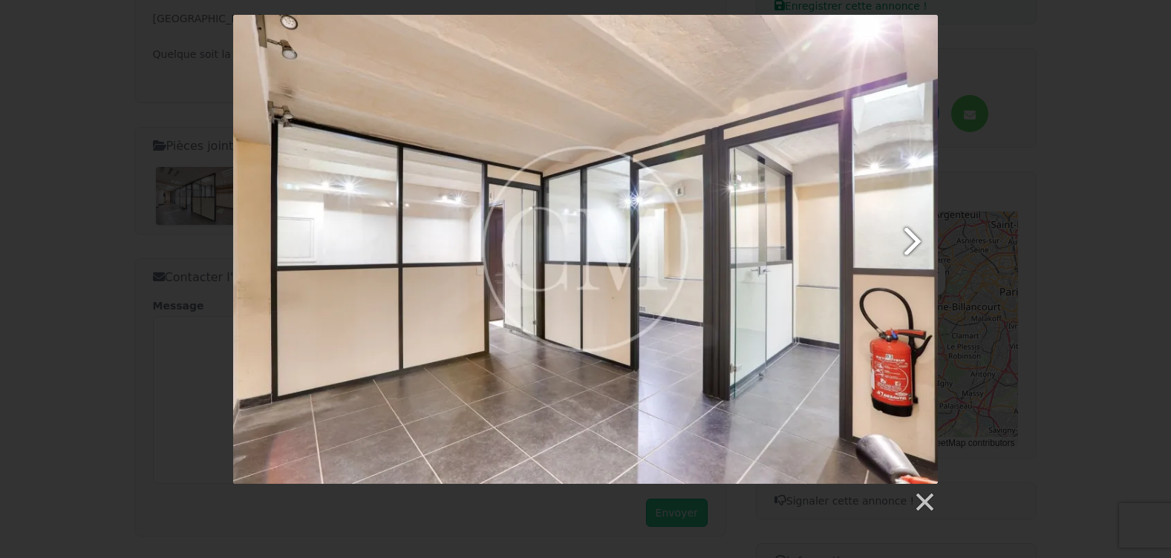
click at [912, 233] on link at bounding box center [712, 249] width 451 height 469
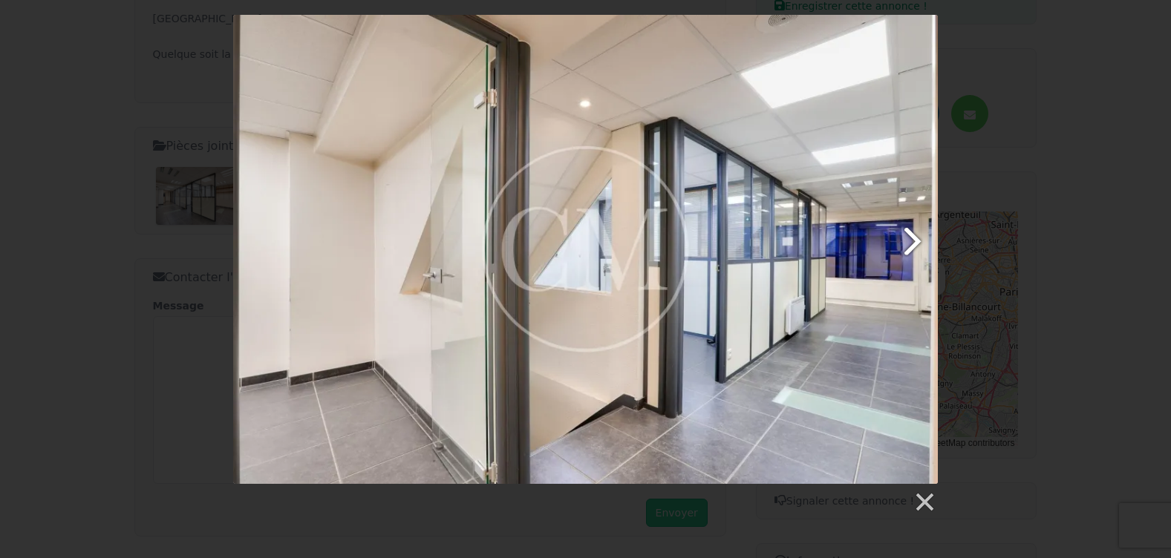
click at [912, 233] on link at bounding box center [712, 249] width 451 height 469
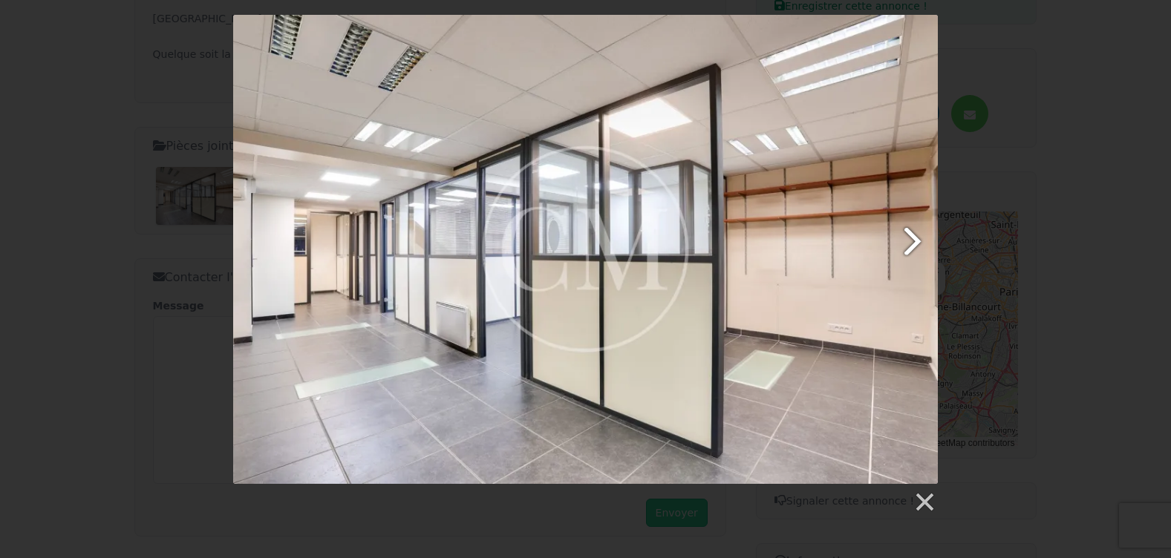
click at [912, 233] on link at bounding box center [712, 249] width 451 height 469
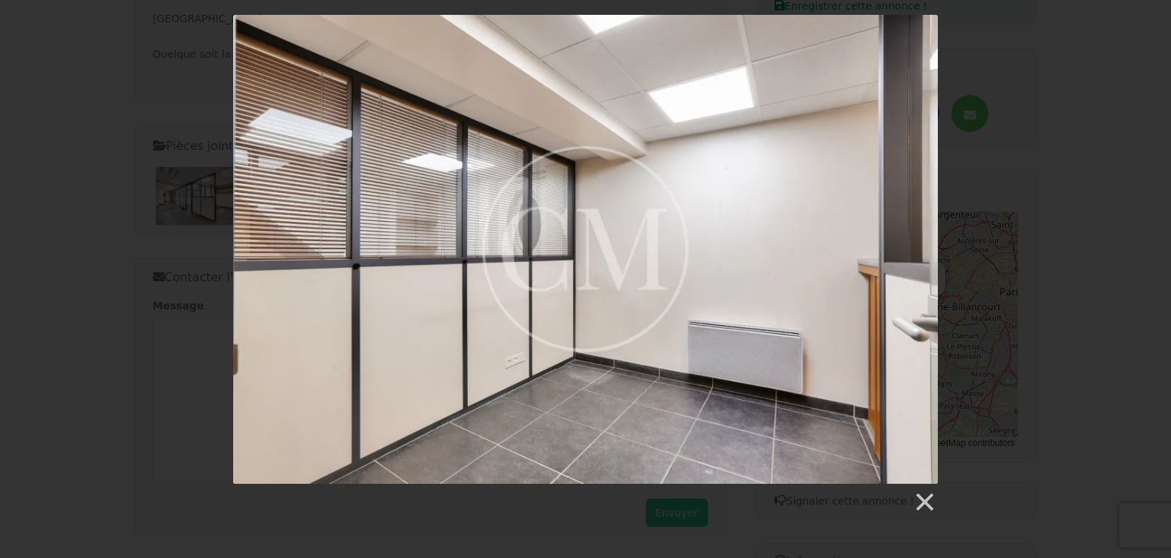
click at [1050, 189] on div at bounding box center [585, 264] width 1171 height 499
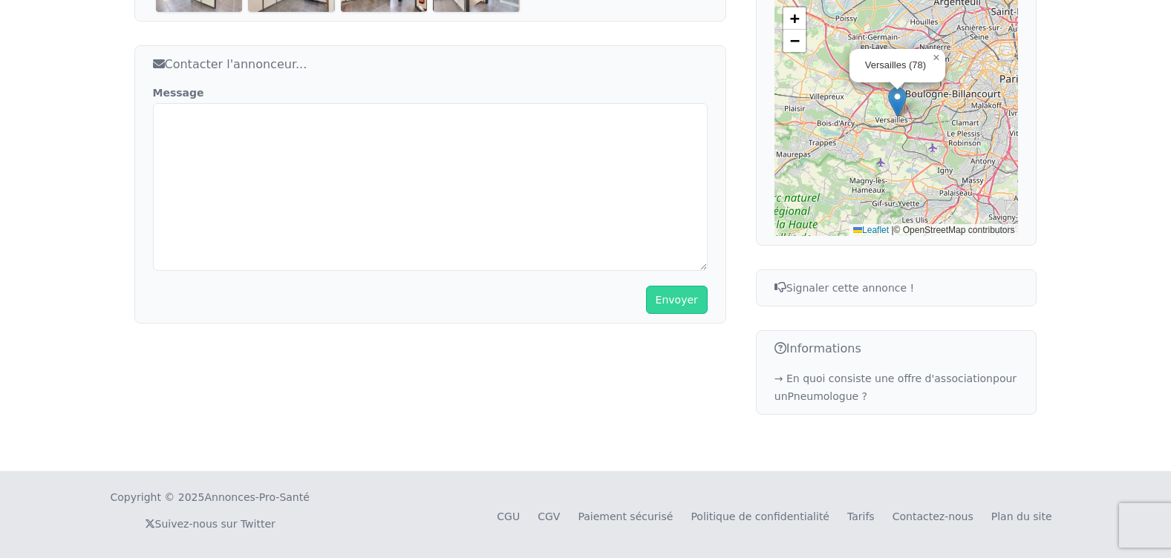
scroll to position [139, 0]
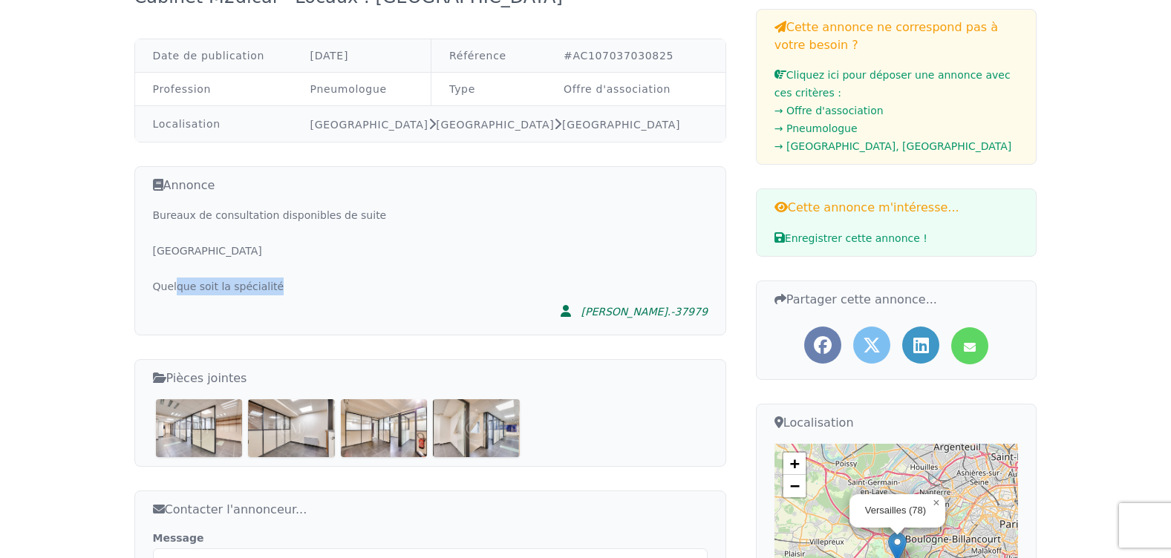
drag, startPoint x: 182, startPoint y: 290, endPoint x: 289, endPoint y: 287, distance: 106.9
click at [289, 287] on div "Bureaux de consultation disponibles de suite Centre ville de Versailles Quelque…" at bounding box center [430, 250] width 555 height 89
drag, startPoint x: 289, startPoint y: 287, endPoint x: 232, endPoint y: 295, distance: 57.6
click at [232, 295] on div "Bureaux de consultation disponibles de suite Centre ville de Versailles Quelque…" at bounding box center [430, 250] width 555 height 89
drag, startPoint x: 184, startPoint y: 216, endPoint x: 317, endPoint y: 216, distance: 132.9
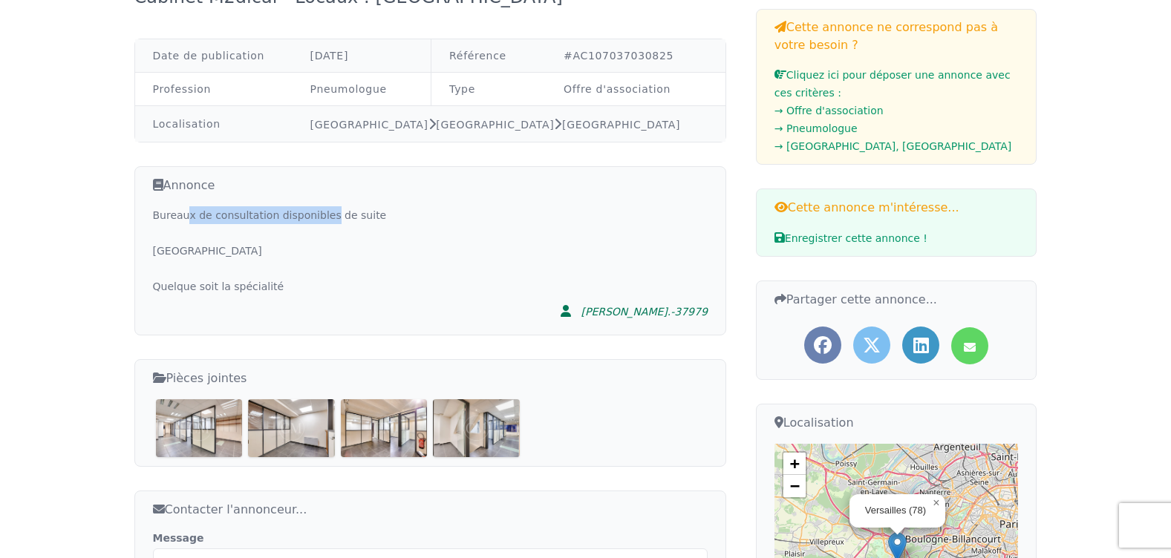
click at [317, 216] on div "Bureaux de consultation disponibles de suite Centre ville de Versailles Quelque…" at bounding box center [430, 250] width 555 height 89
click at [319, 216] on div "Bureaux de consultation disponibles de suite Centre ville de Versailles Quelque…" at bounding box center [430, 250] width 555 height 89
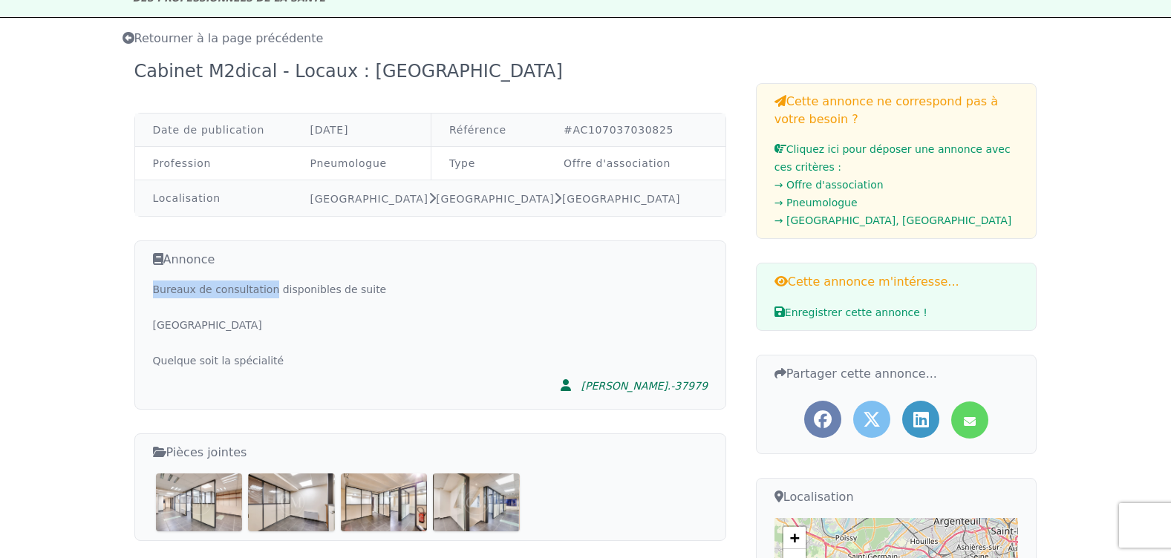
drag, startPoint x: 263, startPoint y: 289, endPoint x: 148, endPoint y: 292, distance: 115.1
click at [148, 292] on div "Annonce Bureaux de consultation disponibles de suite Centre ville de Versailles…" at bounding box center [430, 325] width 592 height 169
drag, startPoint x: 148, startPoint y: 292, endPoint x: 177, endPoint y: 285, distance: 30.4
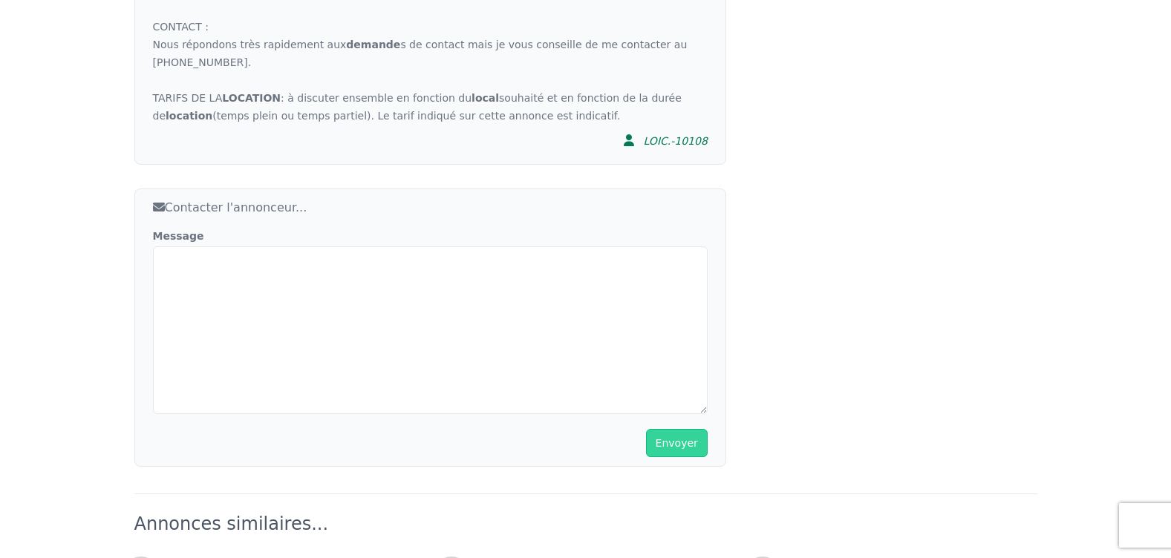
scroll to position [1039, 0]
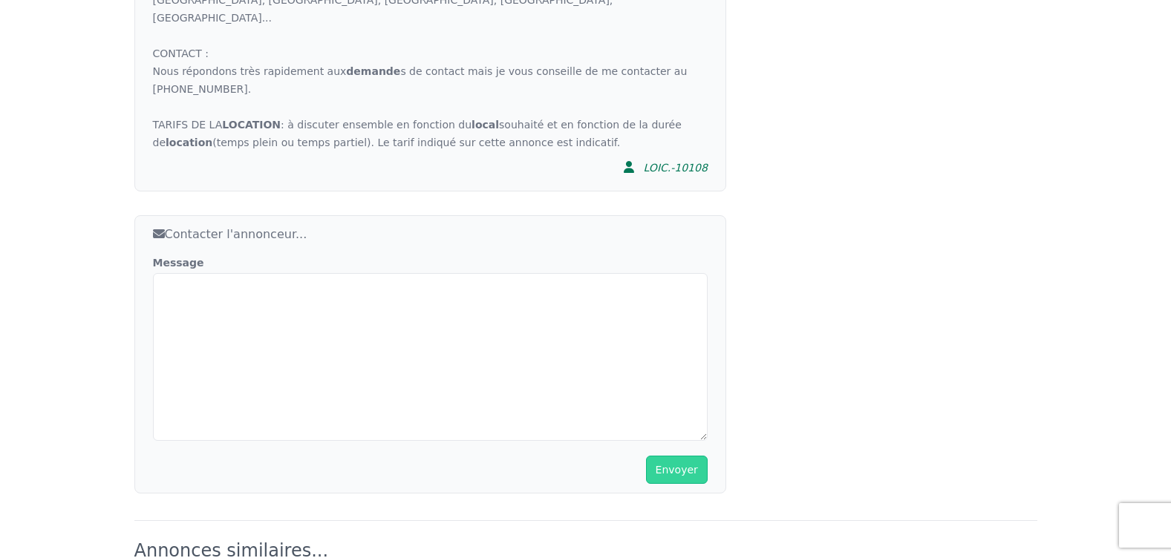
scroll to position [918, 0]
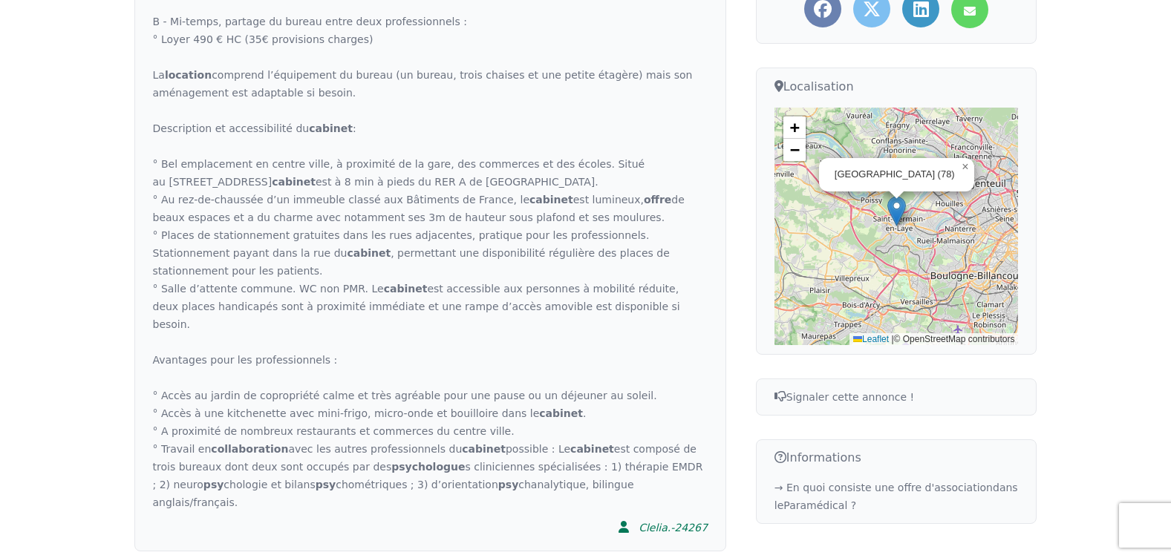
scroll to position [223, 0]
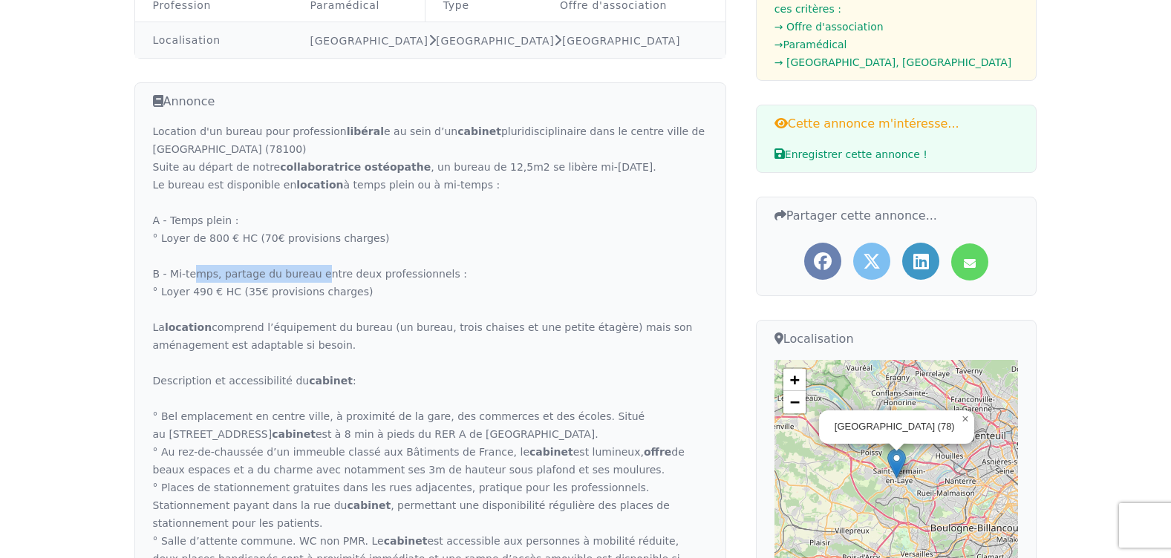
drag, startPoint x: 193, startPoint y: 276, endPoint x: 309, endPoint y: 272, distance: 115.9
click at [309, 272] on div "Location d'un bureau pour profession libéral e au sein d’un cabinet pluridiscip…" at bounding box center [430, 442] width 555 height 641
drag, startPoint x: 309, startPoint y: 272, endPoint x: 264, endPoint y: 275, distance: 44.7
click at [264, 275] on div "Location d'un bureau pour profession libéral e au sein d’un cabinet pluridiscip…" at bounding box center [430, 442] width 555 height 641
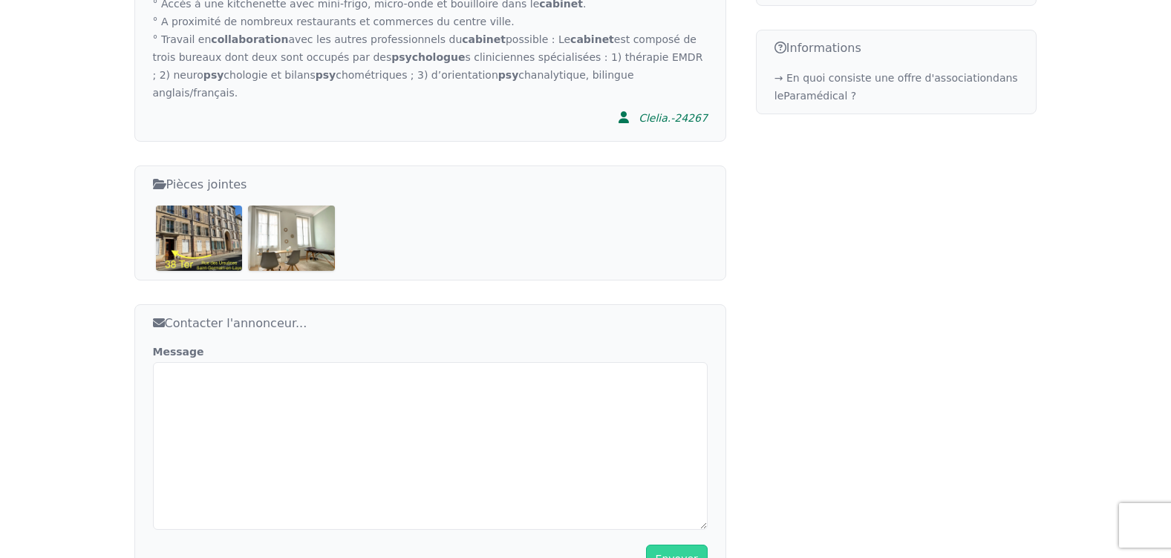
scroll to position [891, 0]
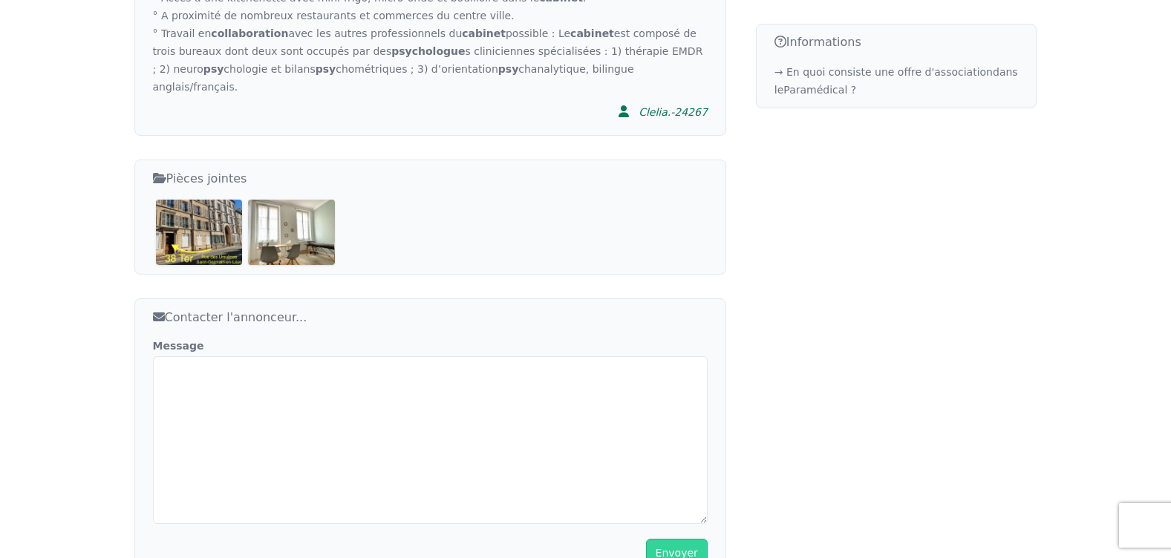
click at [287, 200] on img at bounding box center [291, 232] width 87 height 65
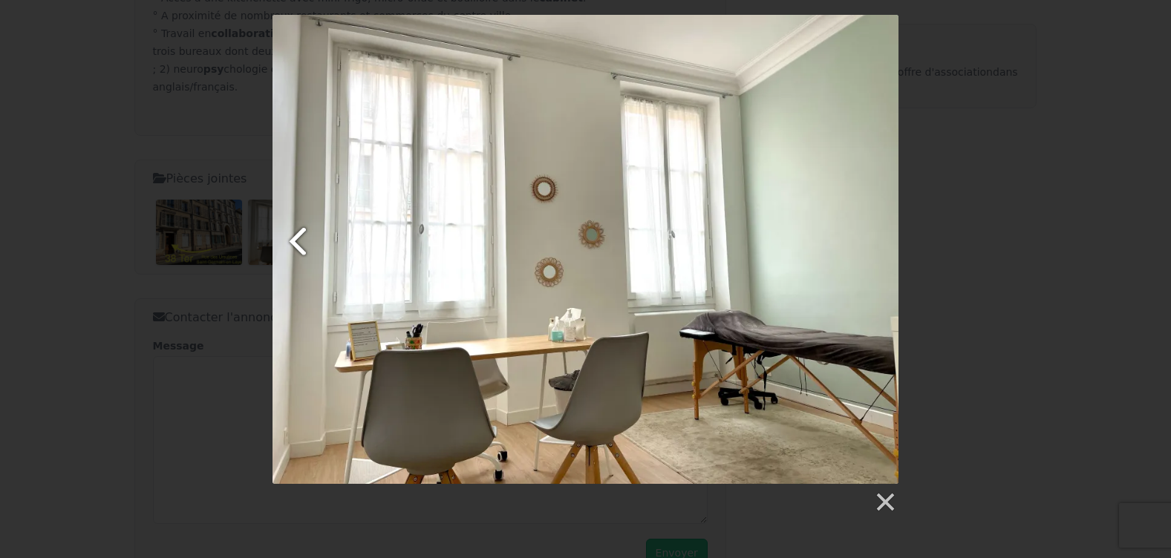
click at [297, 241] on link at bounding box center [378, 249] width 213 height 469
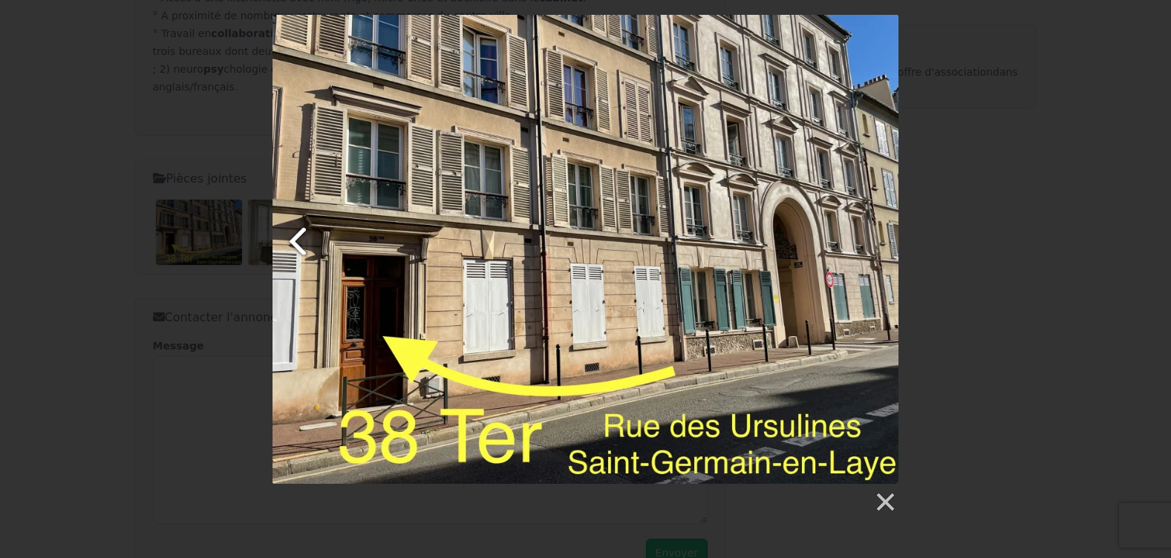
click at [297, 241] on link at bounding box center [378, 249] width 213 height 469
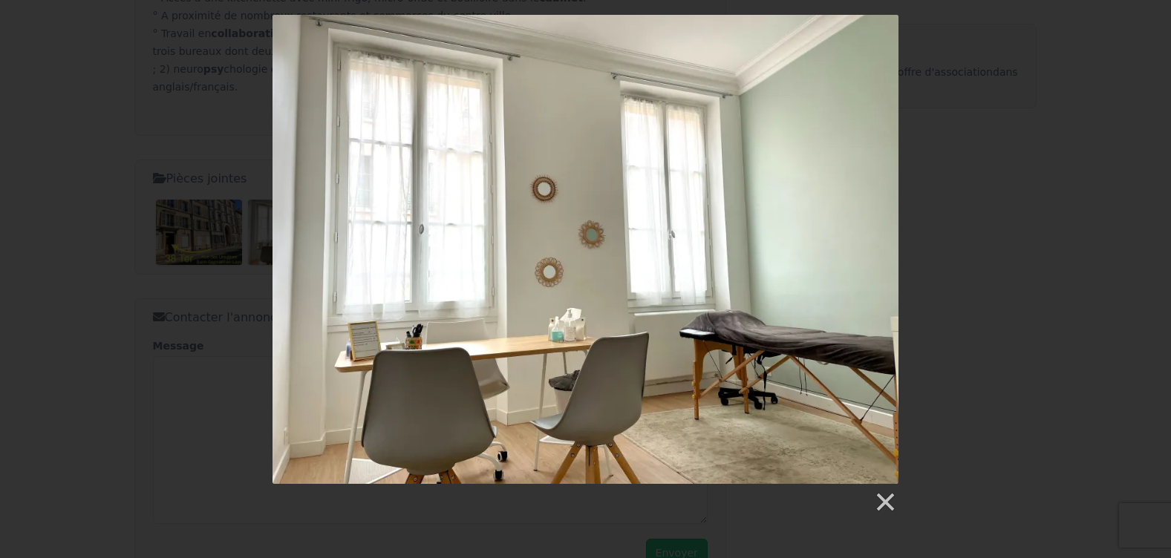
click at [1075, 83] on div at bounding box center [585, 264] width 1171 height 499
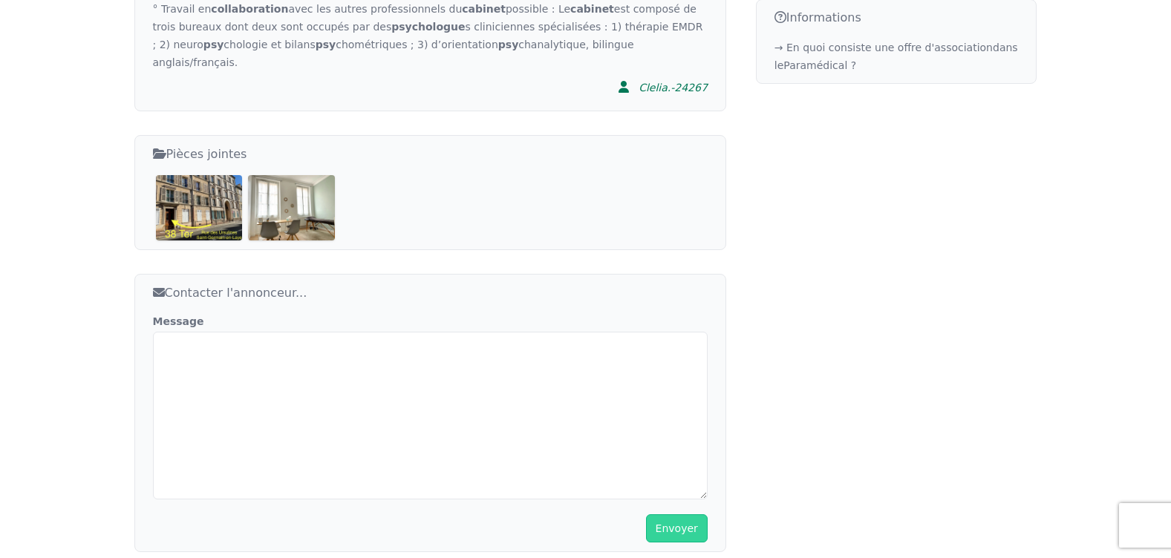
scroll to position [629, 0]
